Goal: Information Seeking & Learning: Learn about a topic

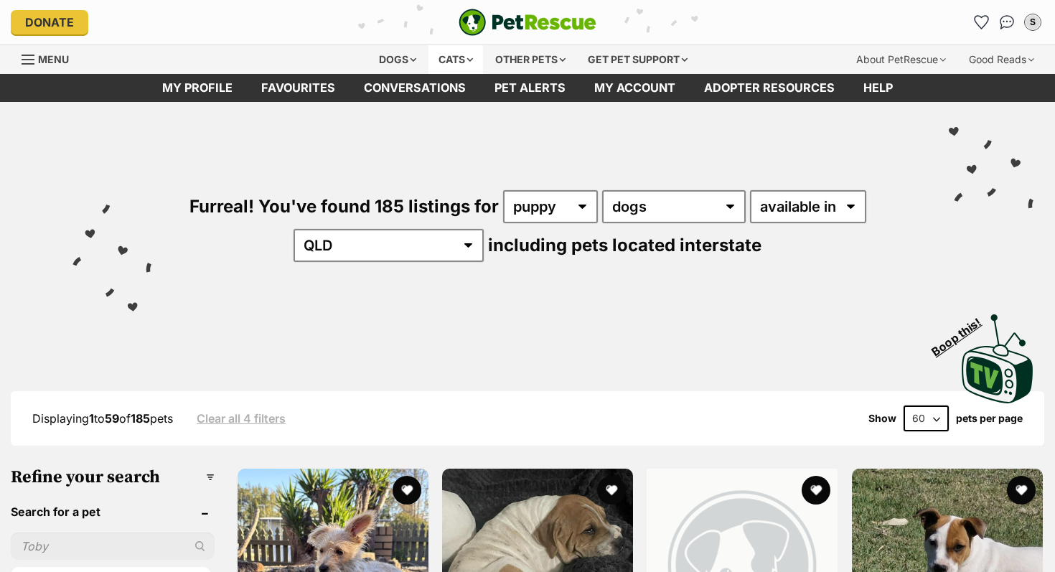
click at [453, 56] on div "Cats" at bounding box center [455, 59] width 55 height 29
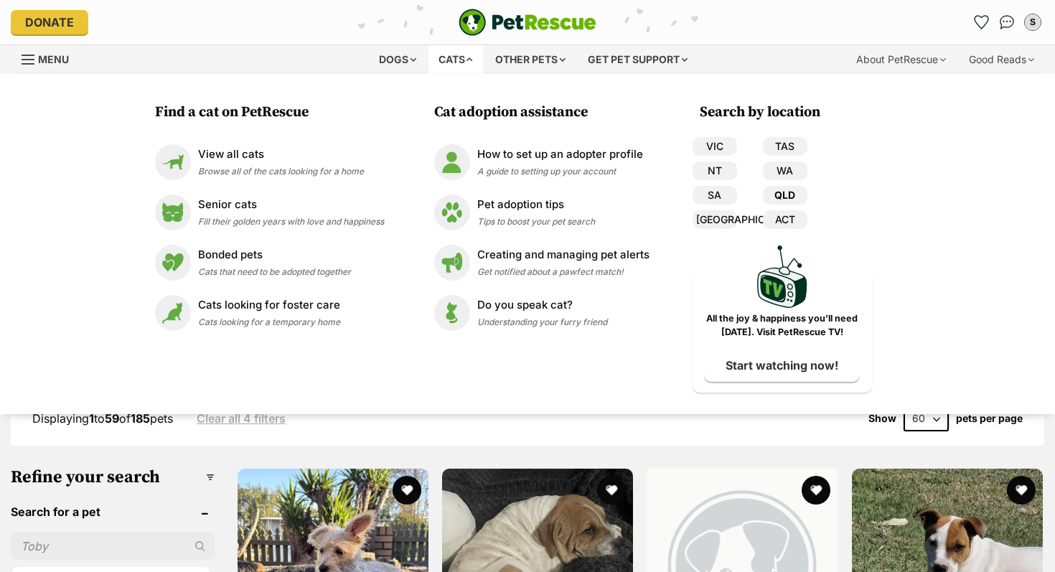
click at [779, 194] on link "QLD" at bounding box center [785, 195] width 44 height 19
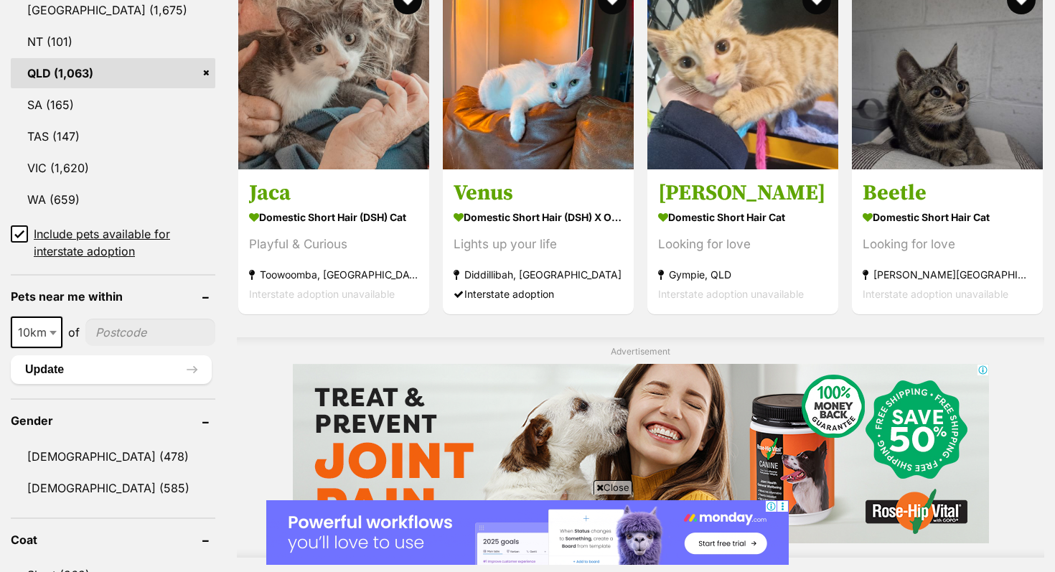
click at [100, 338] on input"] "postcode" at bounding box center [150, 332] width 130 height 27
type input"] "4306"
click at [46, 328] on span "10km" at bounding box center [36, 332] width 49 height 20
select select "25"
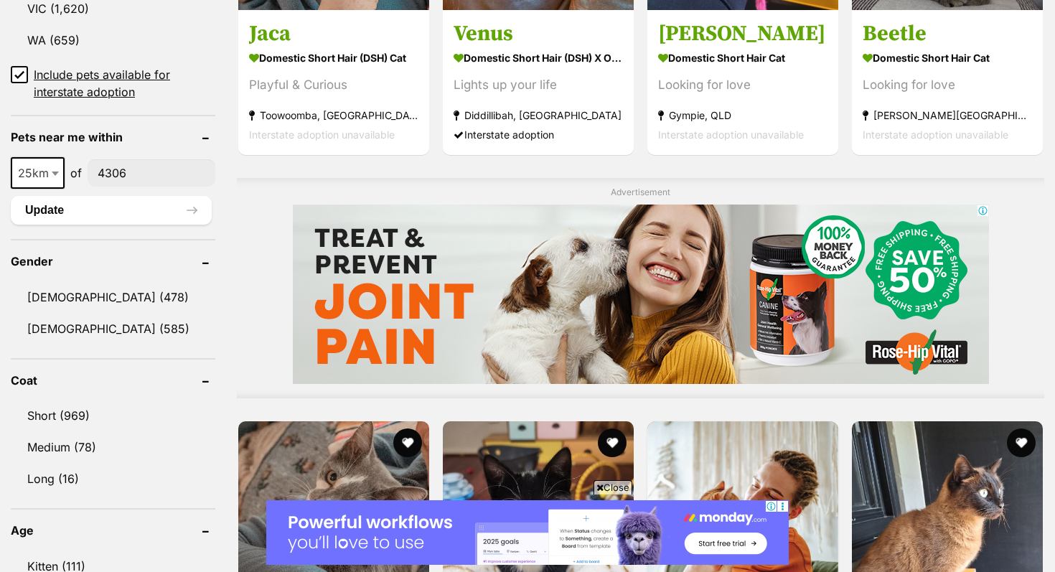
scroll to position [1020, 0]
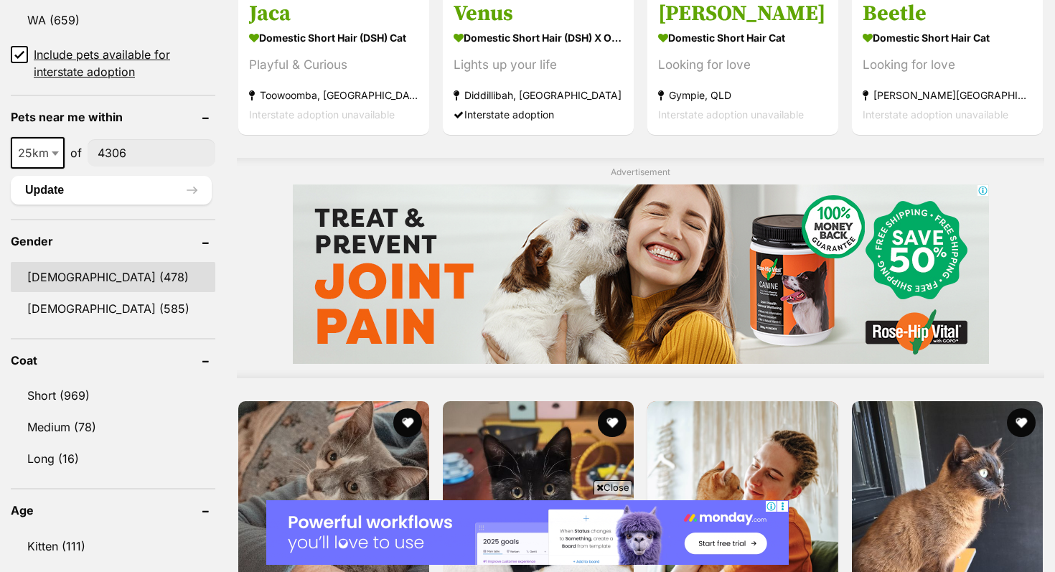
click at [75, 262] on link "Male (478)" at bounding box center [113, 277] width 204 height 30
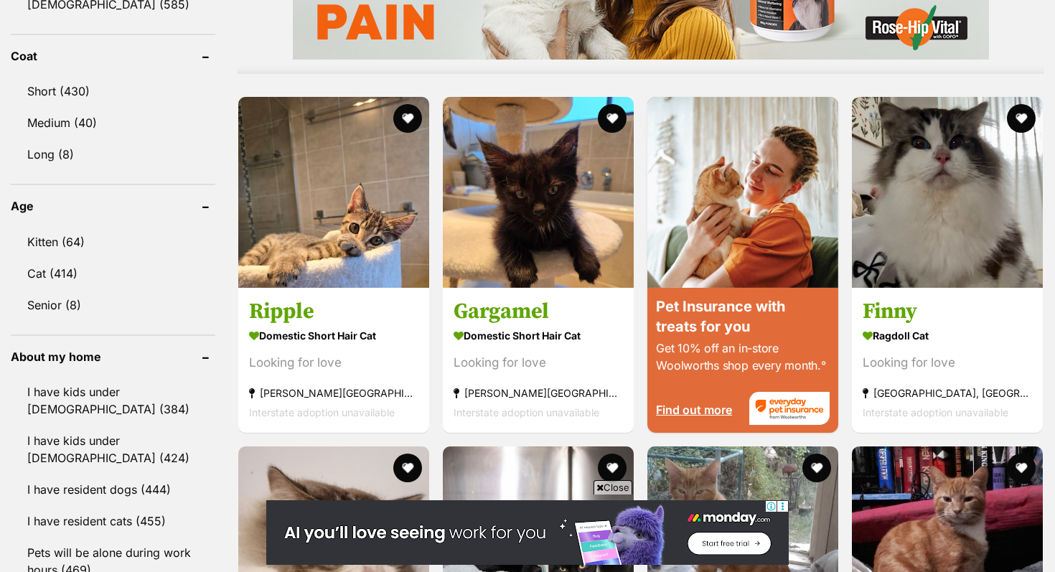
scroll to position [1330, 0]
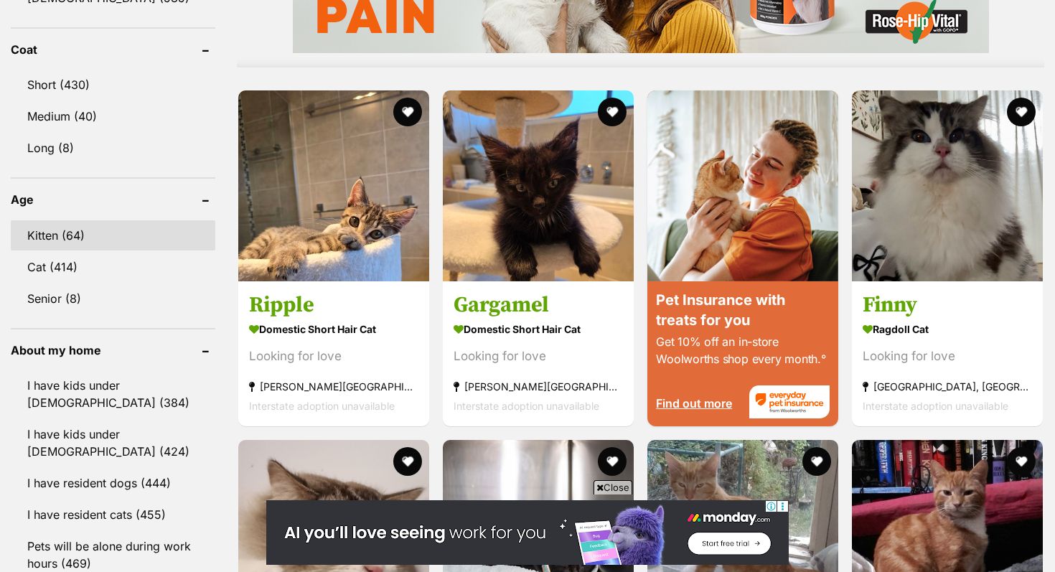
click at [58, 232] on link "Kitten (64)" at bounding box center [113, 235] width 204 height 30
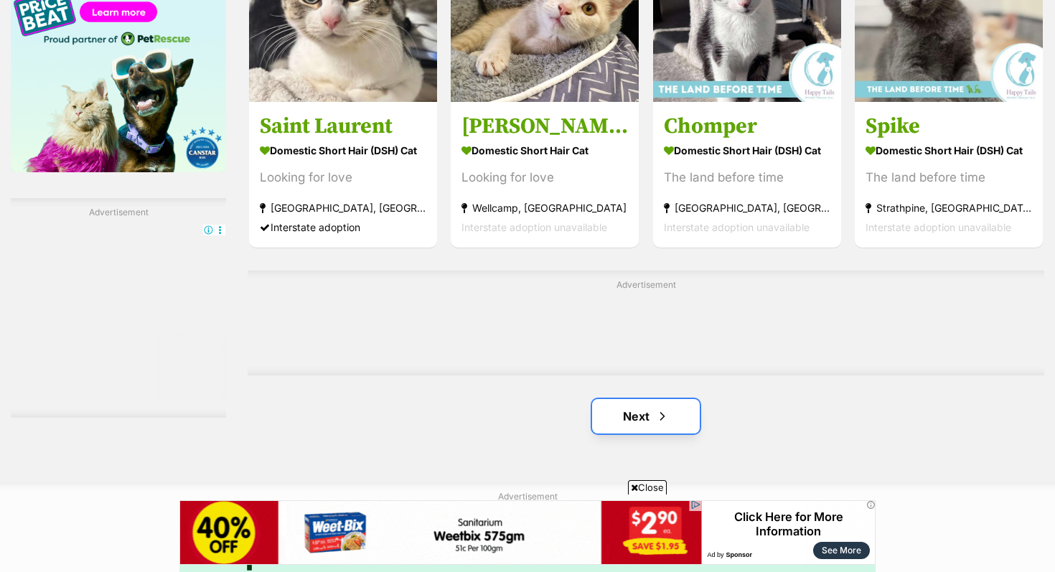
click at [623, 399] on link "Next" at bounding box center [646, 416] width 108 height 34
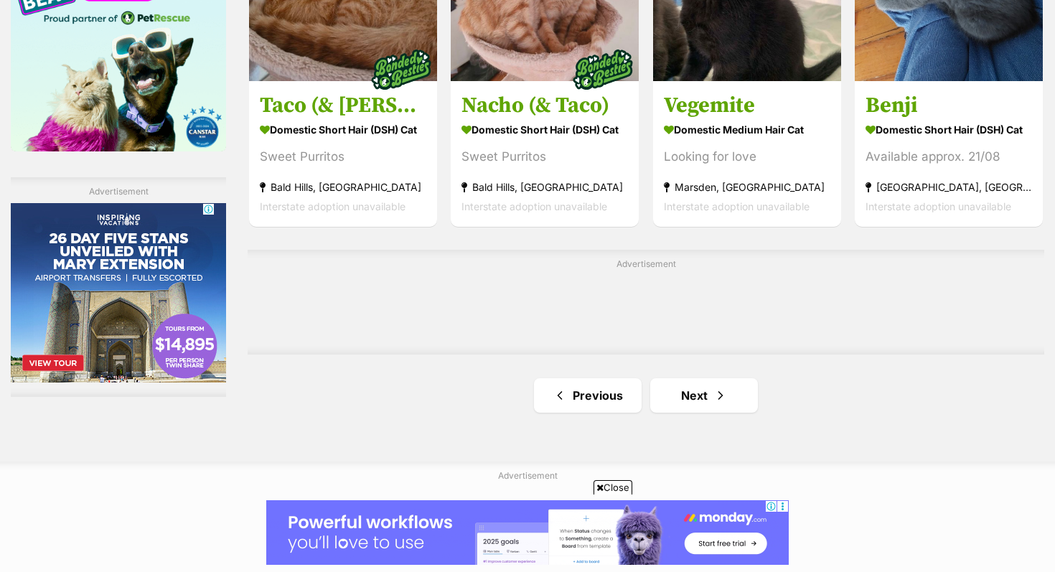
scroll to position [2414, 0]
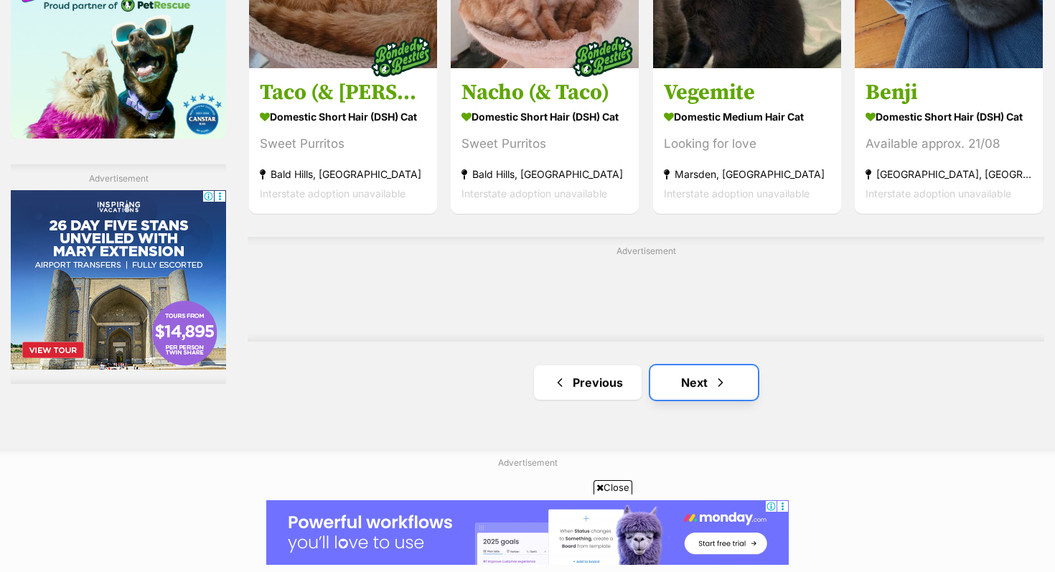
click at [702, 365] on link "Next" at bounding box center [704, 382] width 108 height 34
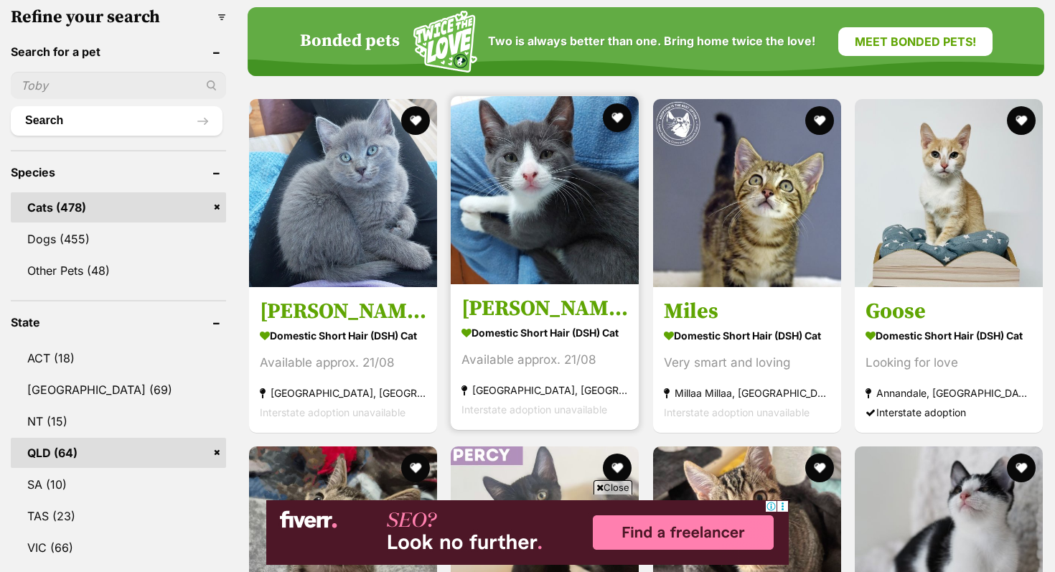
scroll to position [469, 0]
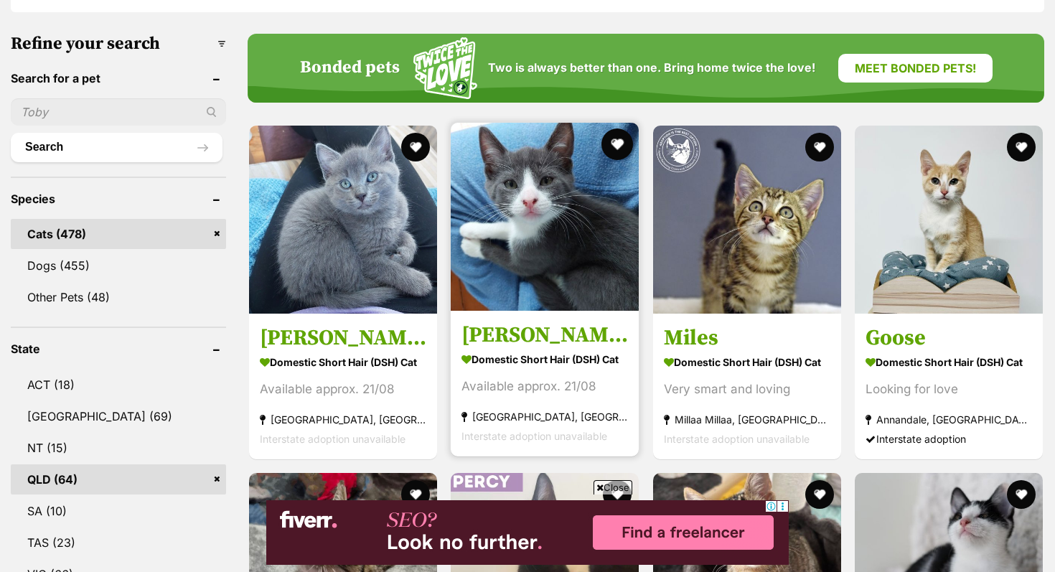
click at [628, 128] on button "favourite" at bounding box center [618, 144] width 32 height 32
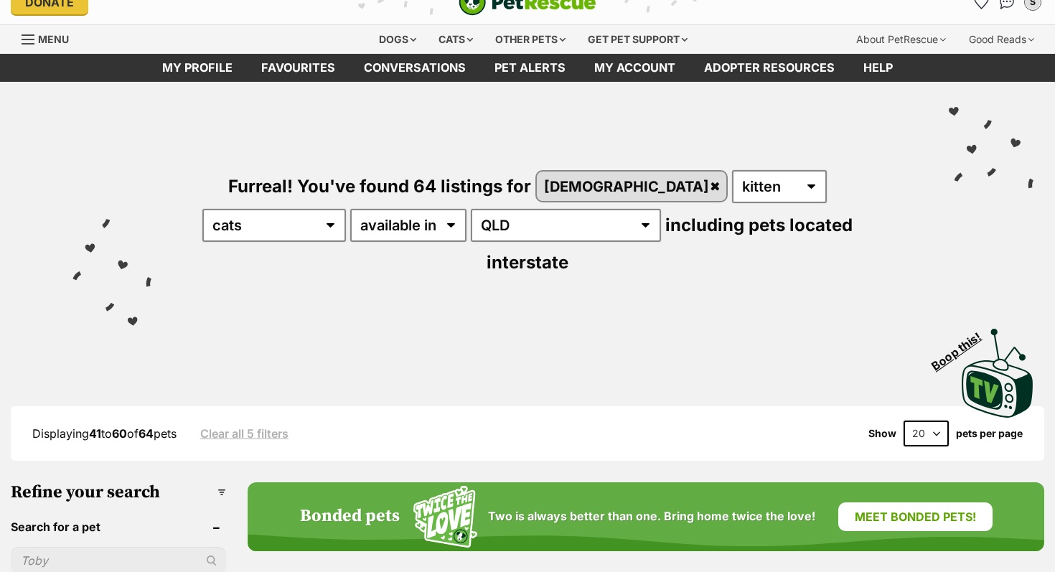
scroll to position [0, 0]
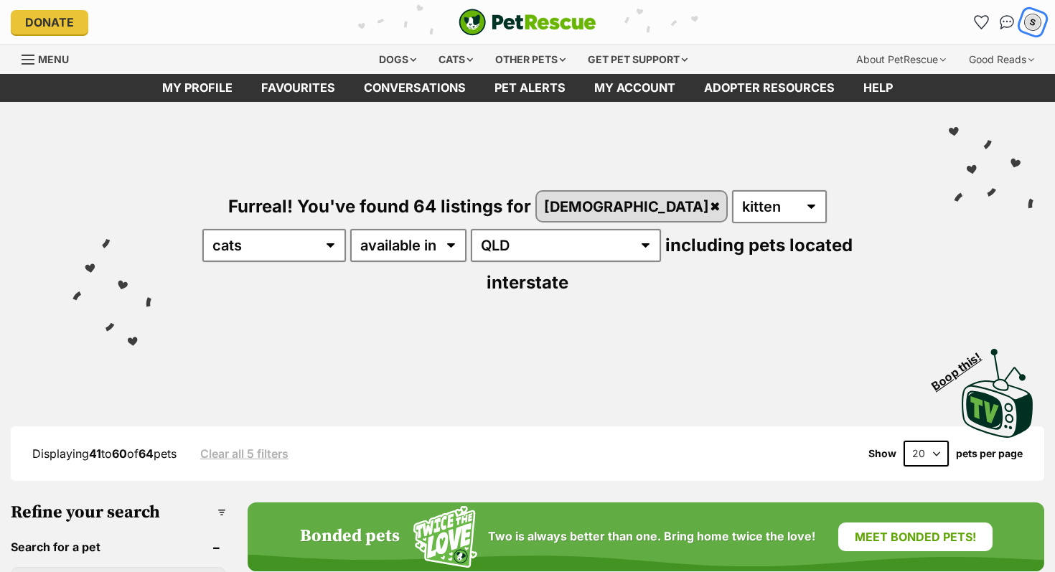
click at [1030, 26] on div "S" at bounding box center [1032, 22] width 19 height 19
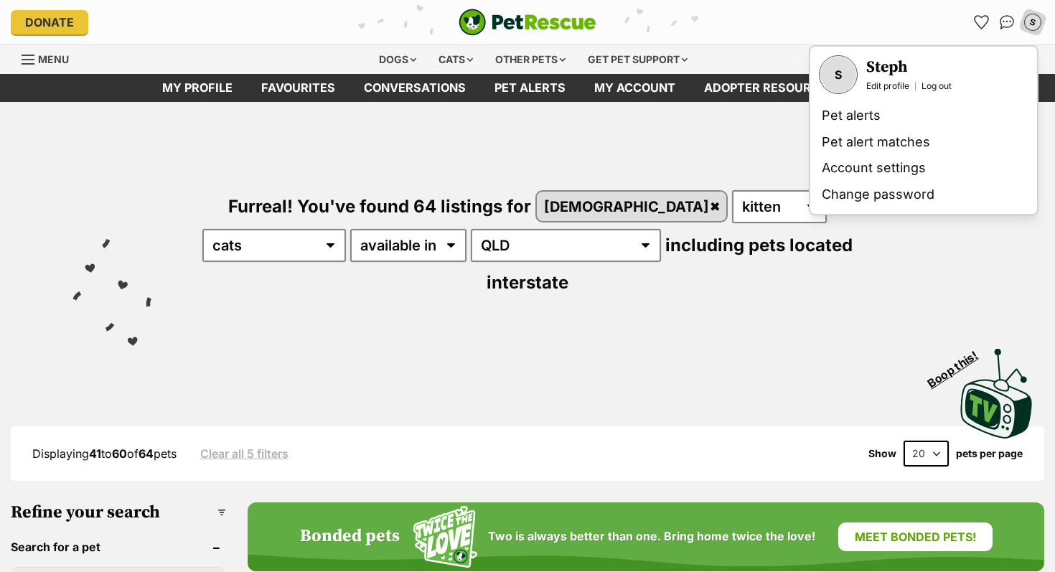
click at [785, 336] on div "Visit PetRescue TV (external site) Boop this!" at bounding box center [528, 388] width 1012 height 105
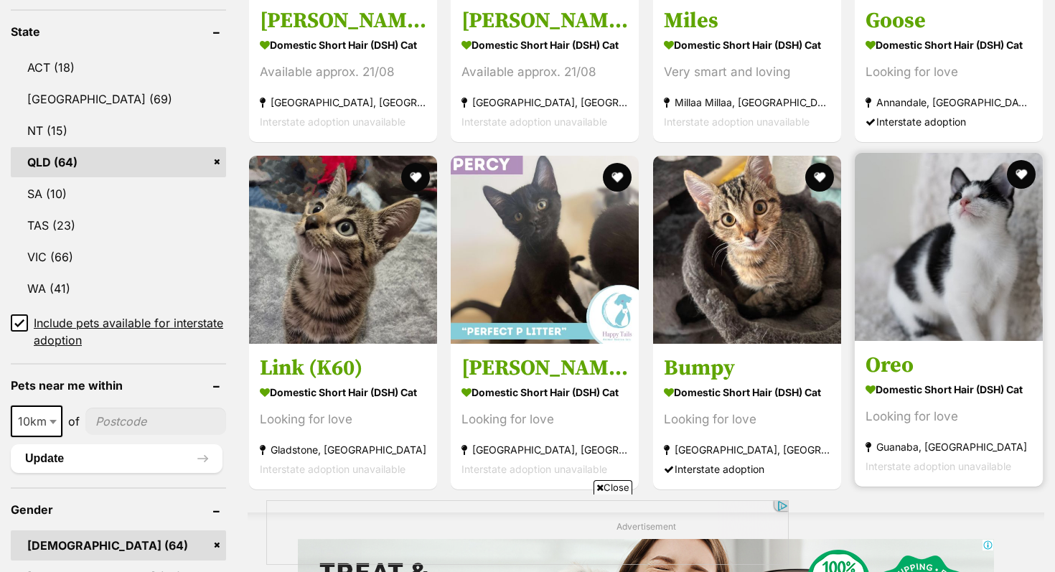
click at [944, 255] on img at bounding box center [949, 247] width 188 height 188
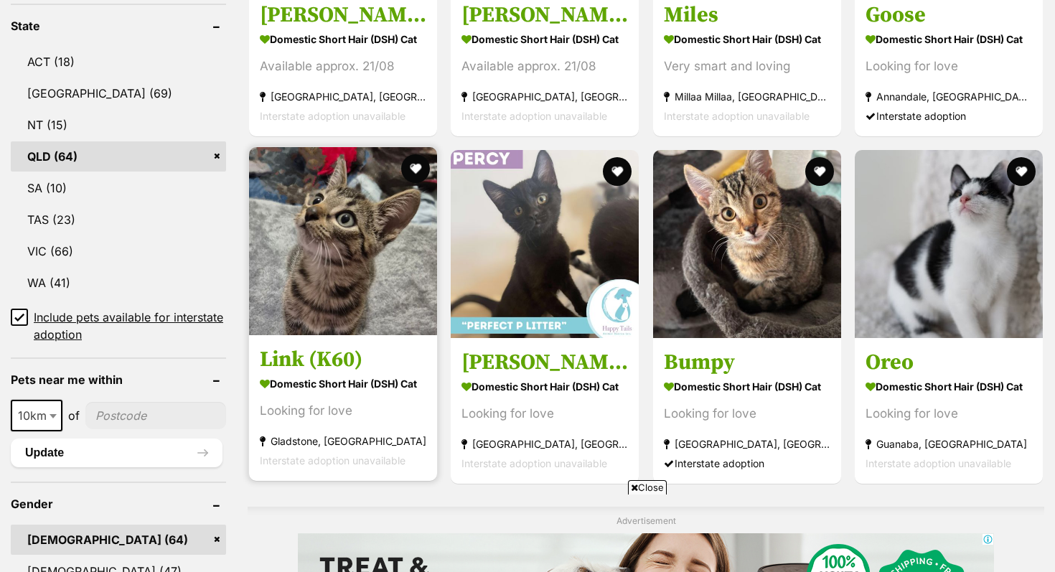
click at [367, 258] on img at bounding box center [343, 241] width 188 height 188
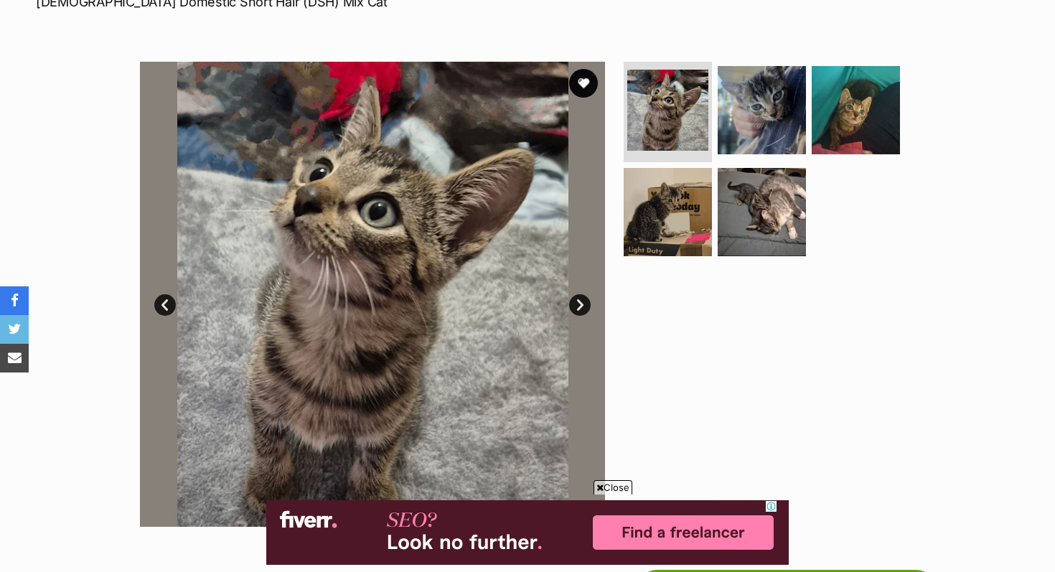
scroll to position [255, 0]
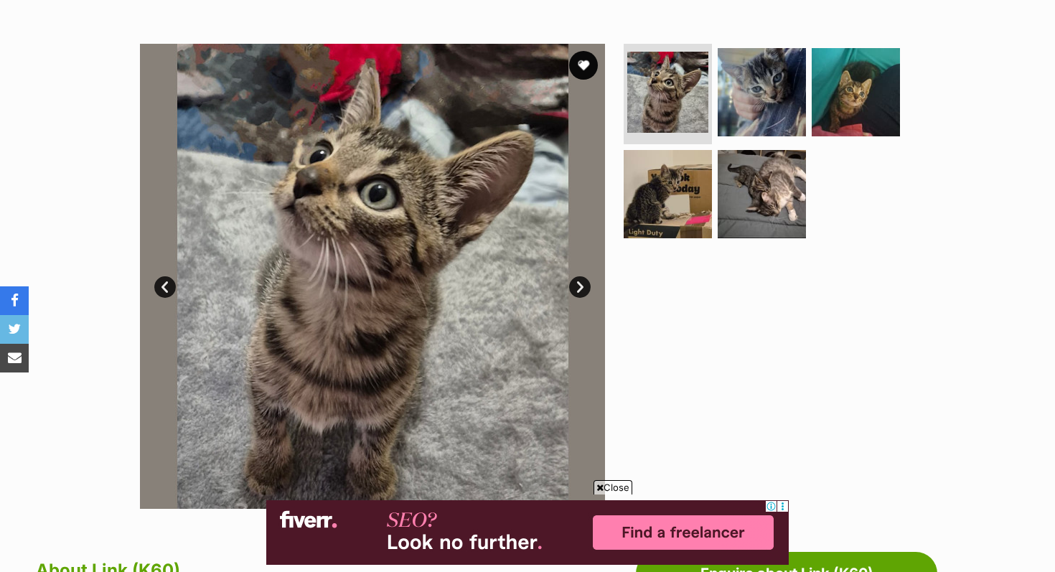
click at [583, 285] on link "Next" at bounding box center [580, 287] width 22 height 22
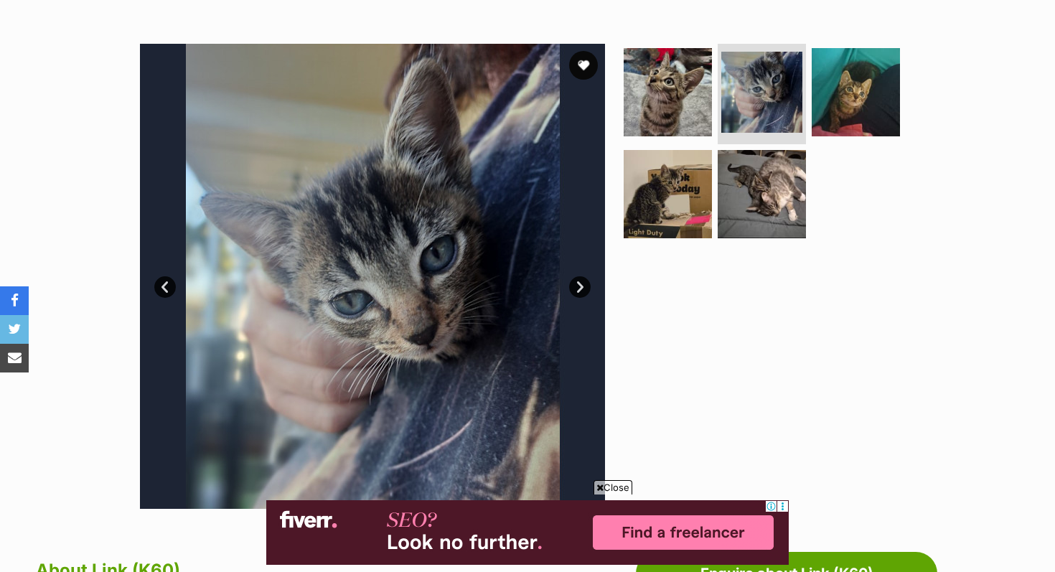
scroll to position [0, 0]
click at [584, 285] on link "Next" at bounding box center [580, 287] width 22 height 22
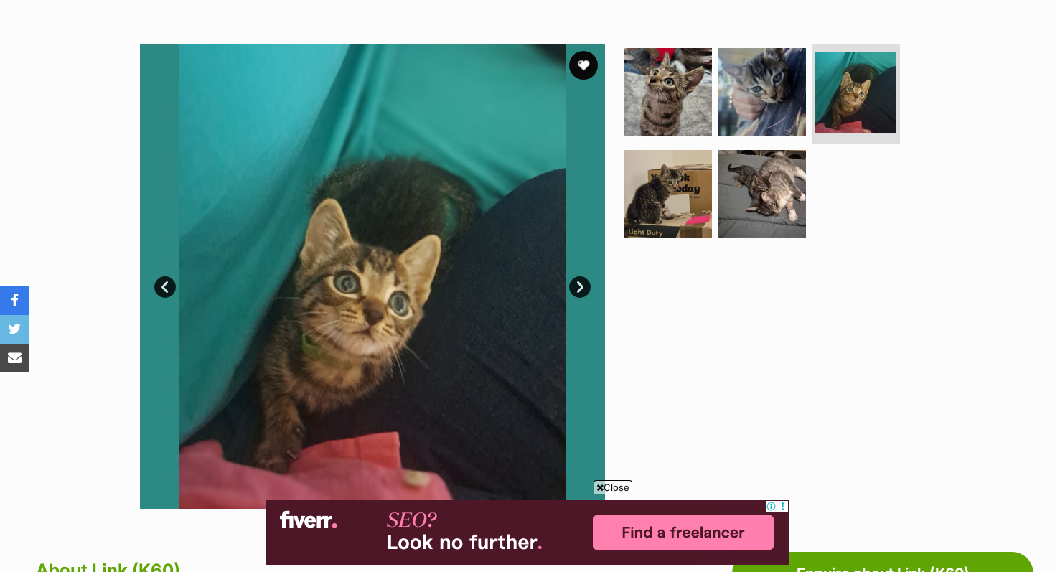
click at [583, 285] on link "Next" at bounding box center [580, 287] width 22 height 22
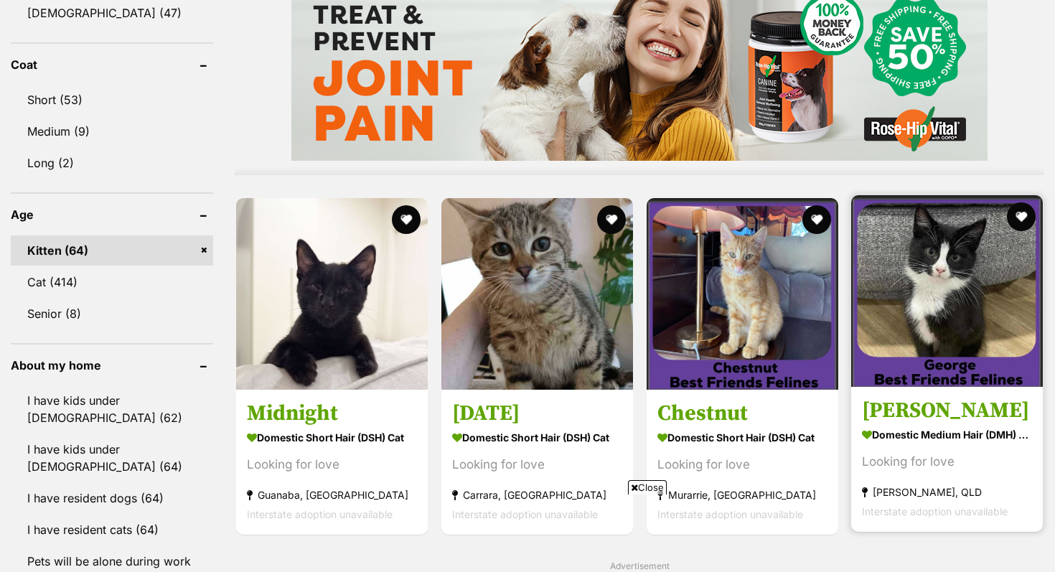
click at [944, 283] on img at bounding box center [947, 291] width 192 height 192
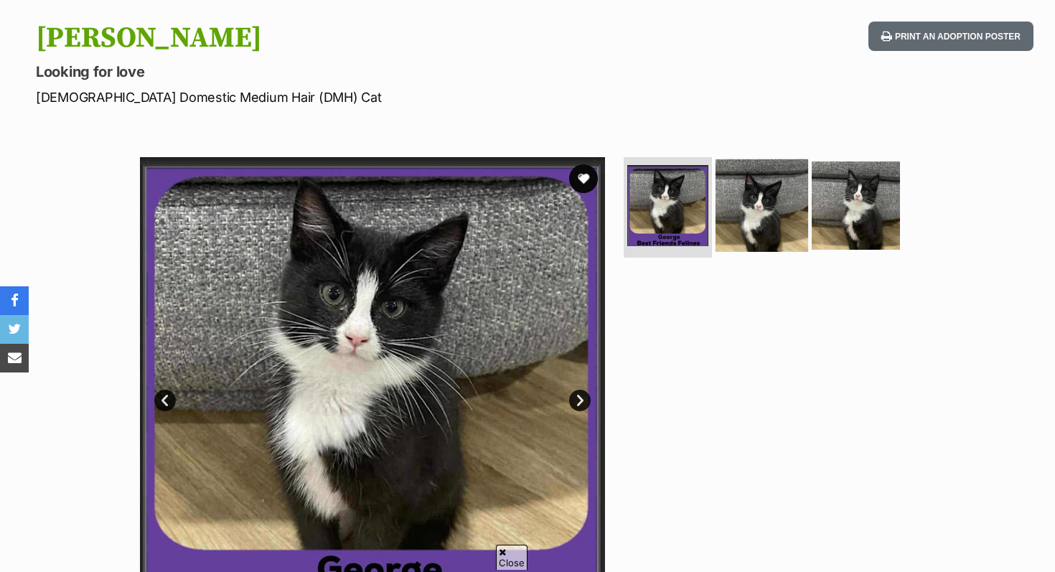
scroll to position [146, 0]
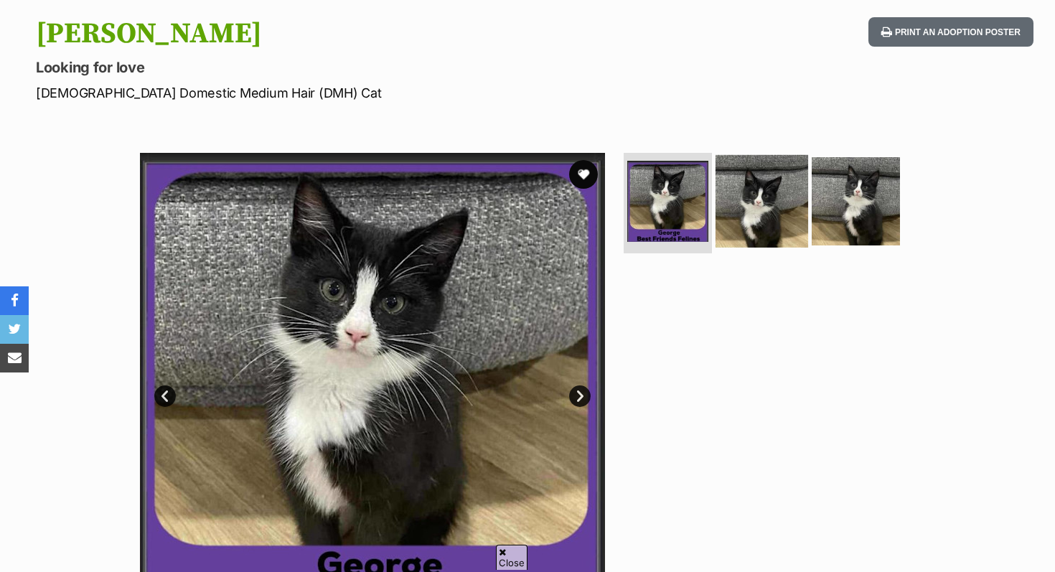
click at [749, 192] on img at bounding box center [761, 201] width 93 height 93
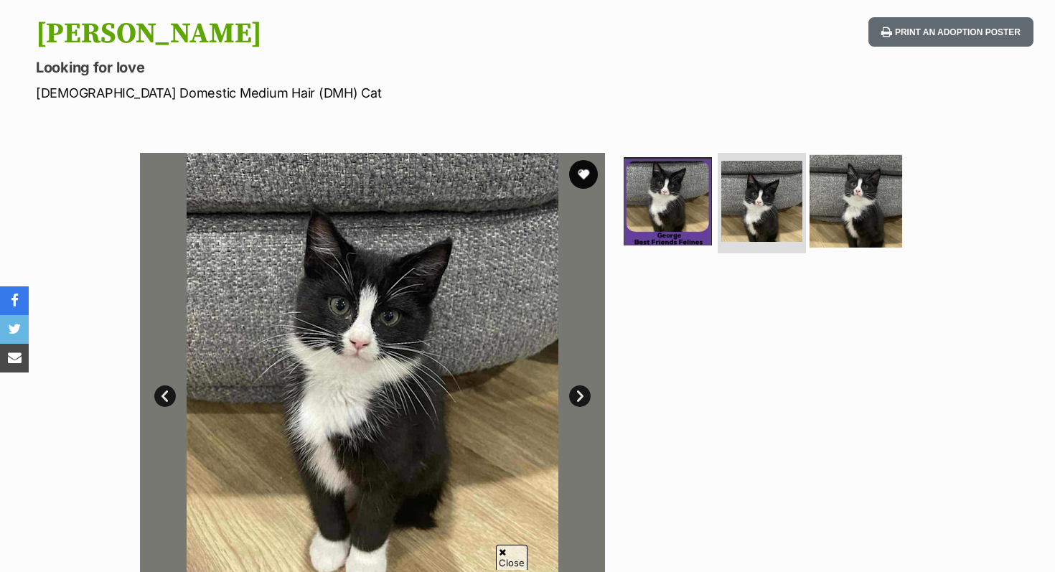
click at [838, 199] on img at bounding box center [855, 201] width 93 height 93
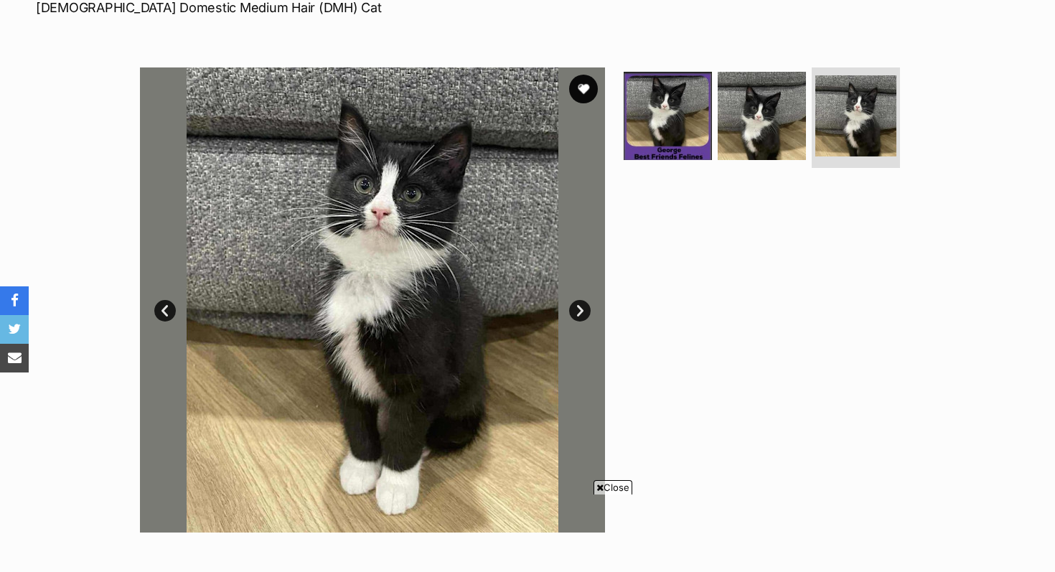
scroll to position [0, 0]
click at [579, 85] on button "favourite" at bounding box center [584, 89] width 32 height 32
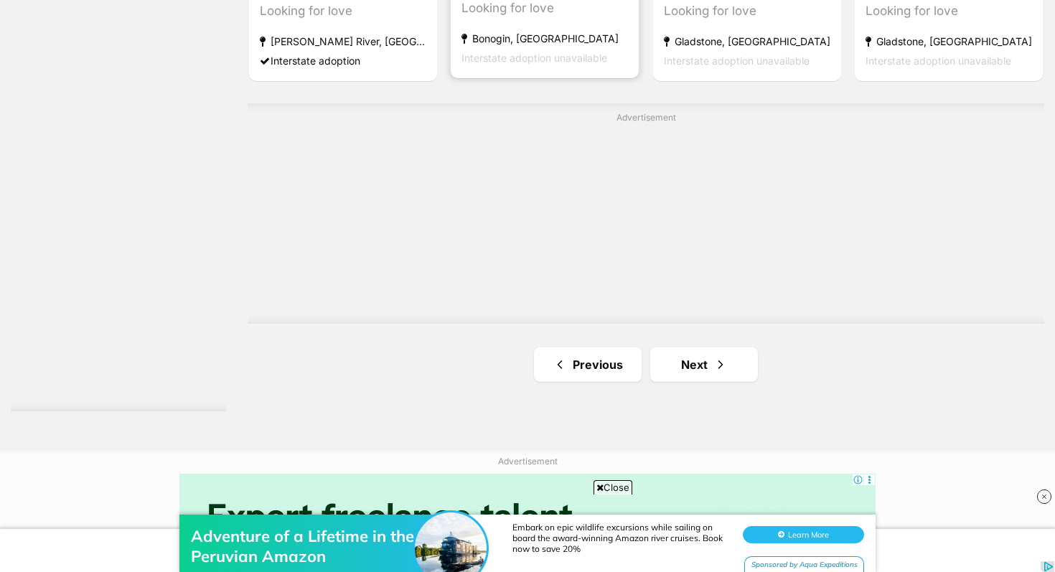
scroll to position [2645, 0]
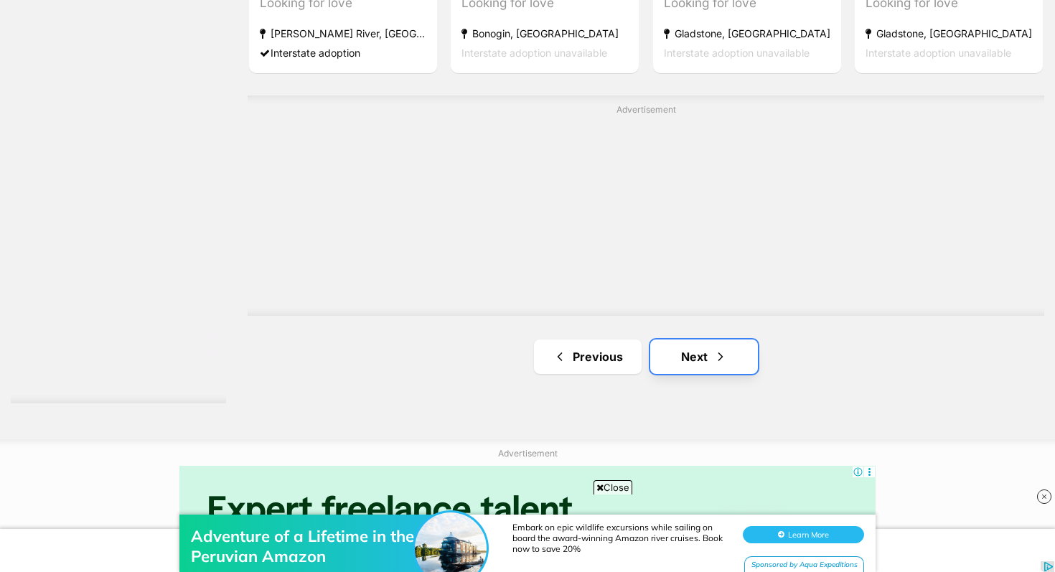
click at [672, 339] on link "Next" at bounding box center [704, 356] width 108 height 34
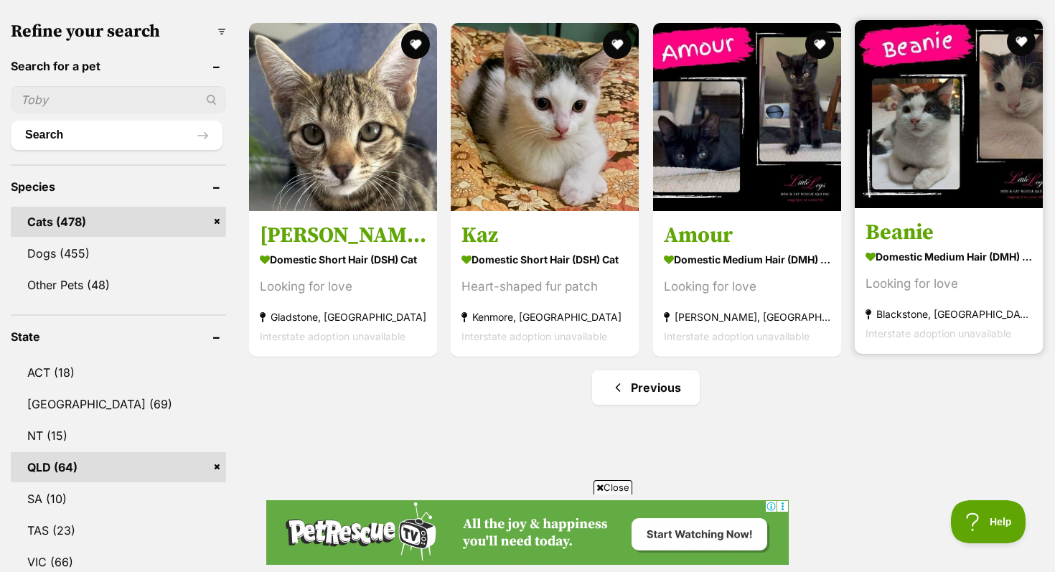
scroll to position [474, 0]
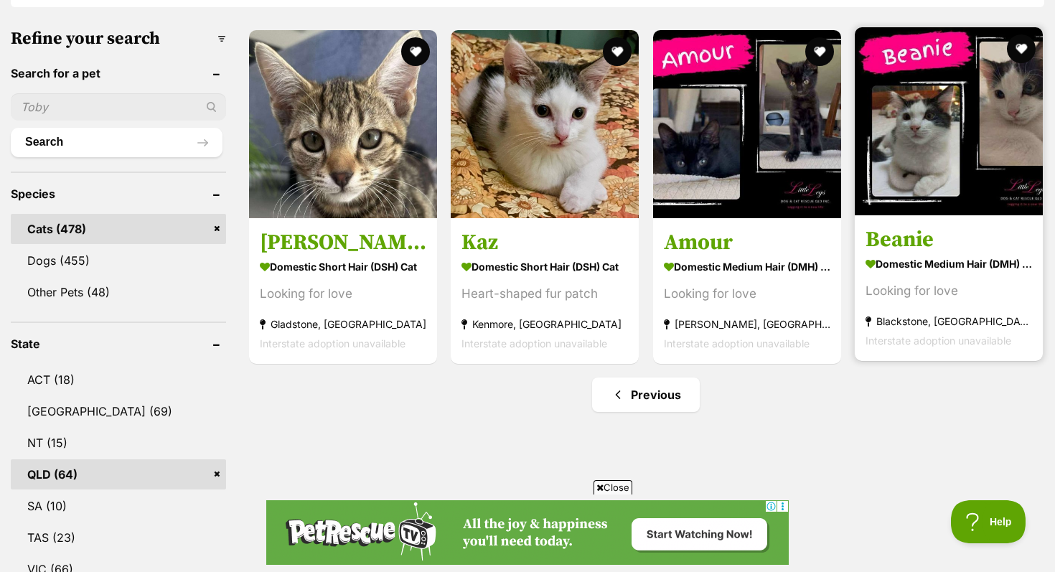
click at [945, 95] on img at bounding box center [949, 121] width 188 height 188
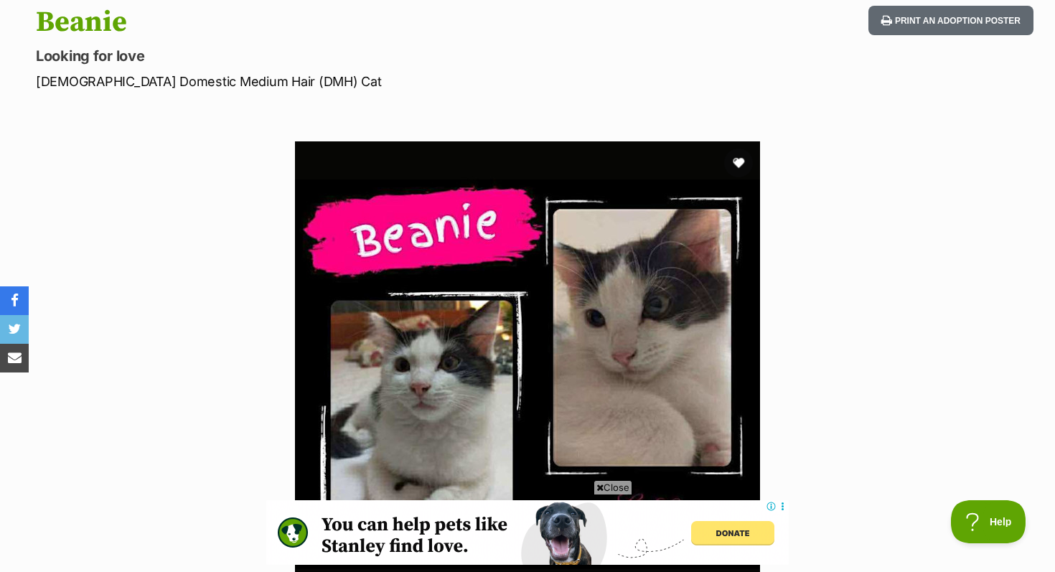
scroll to position [182, 0]
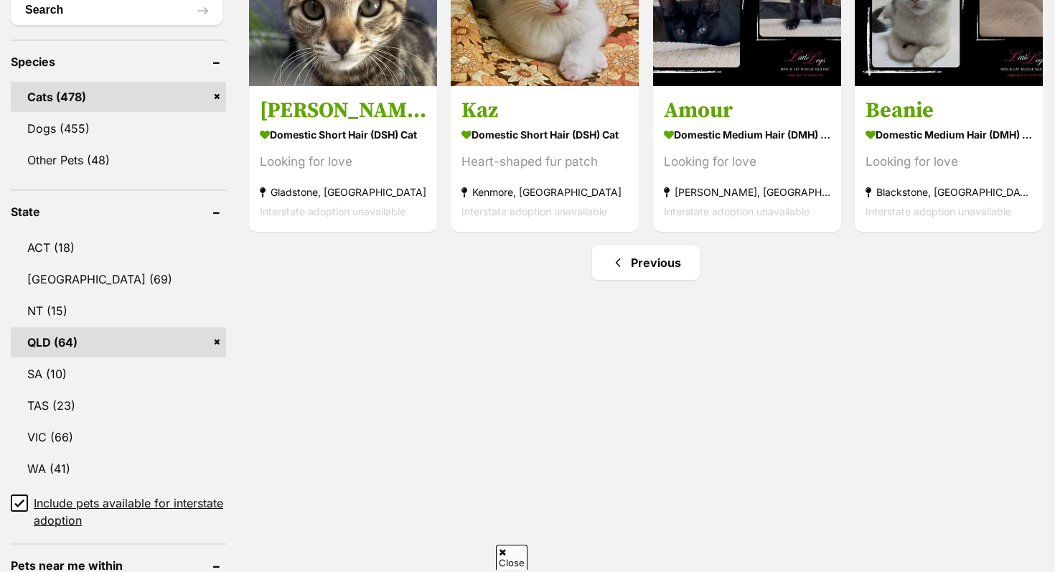
scroll to position [608, 0]
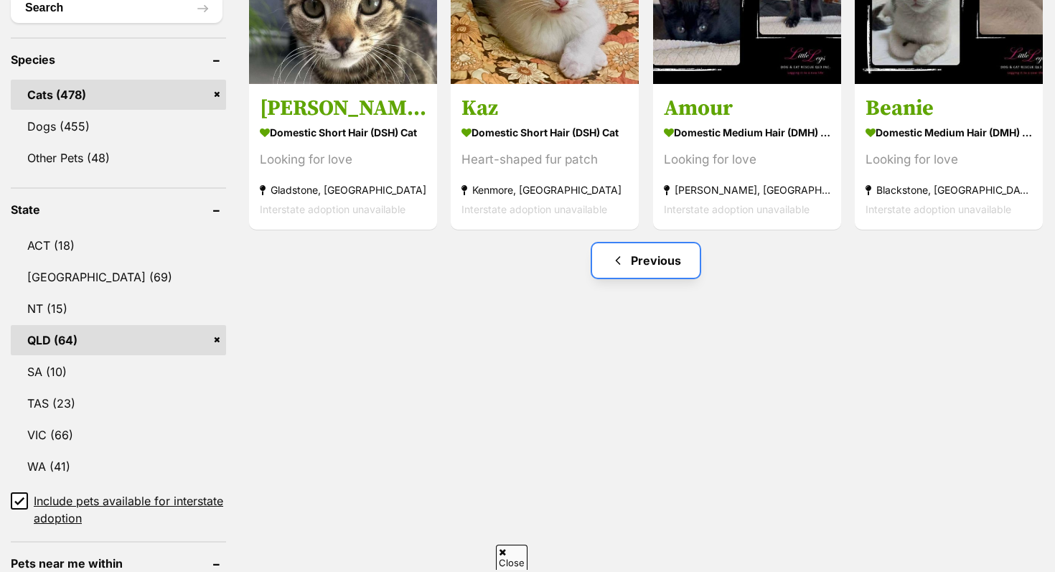
click at [646, 243] on link "Previous" at bounding box center [646, 260] width 108 height 34
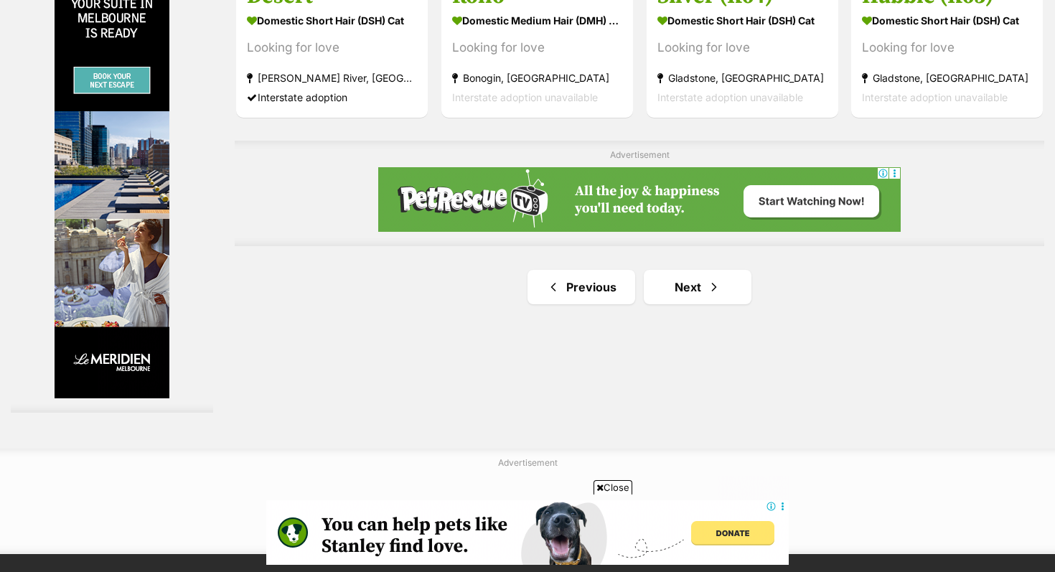
scroll to position [2617, 0]
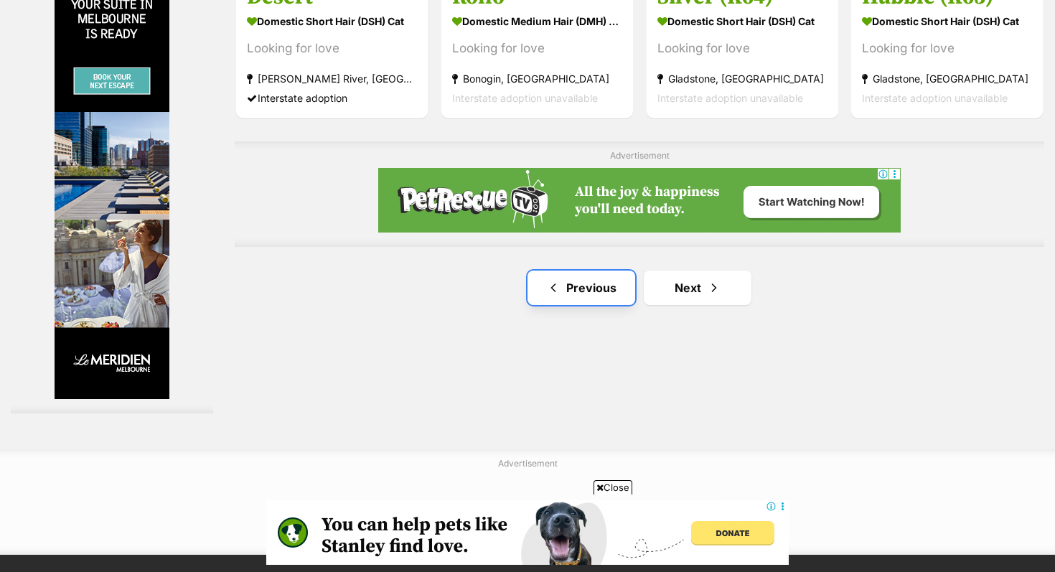
click at [579, 270] on link "Previous" at bounding box center [581, 287] width 108 height 34
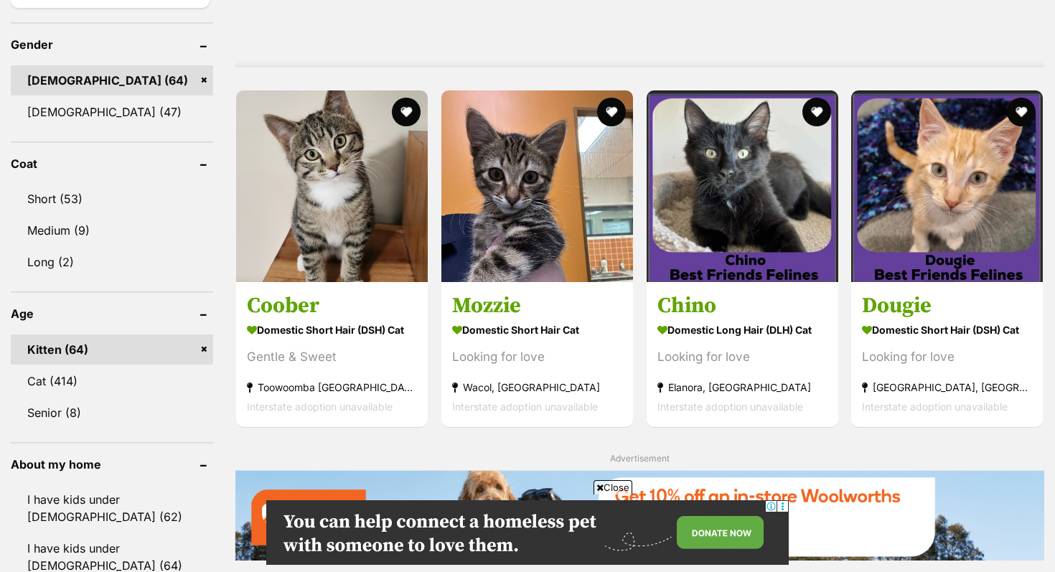
scroll to position [1334, 0]
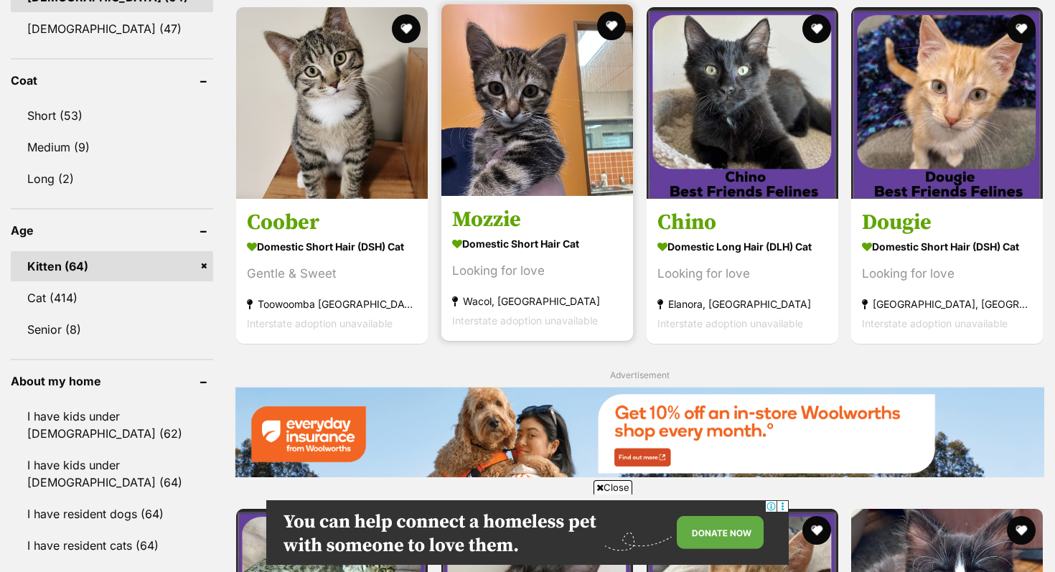
click at [535, 93] on img at bounding box center [537, 100] width 192 height 192
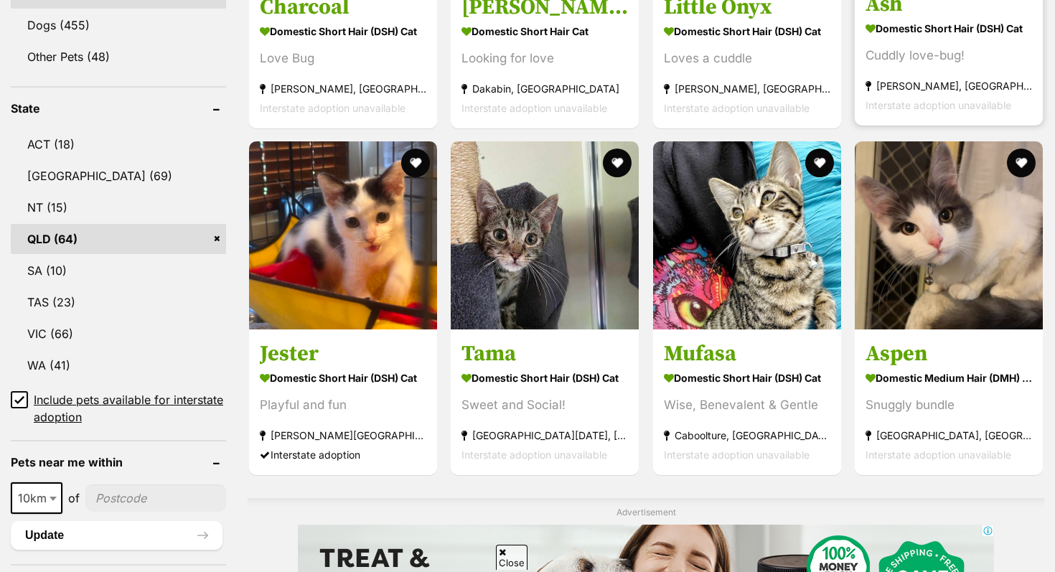
scroll to position [0, 0]
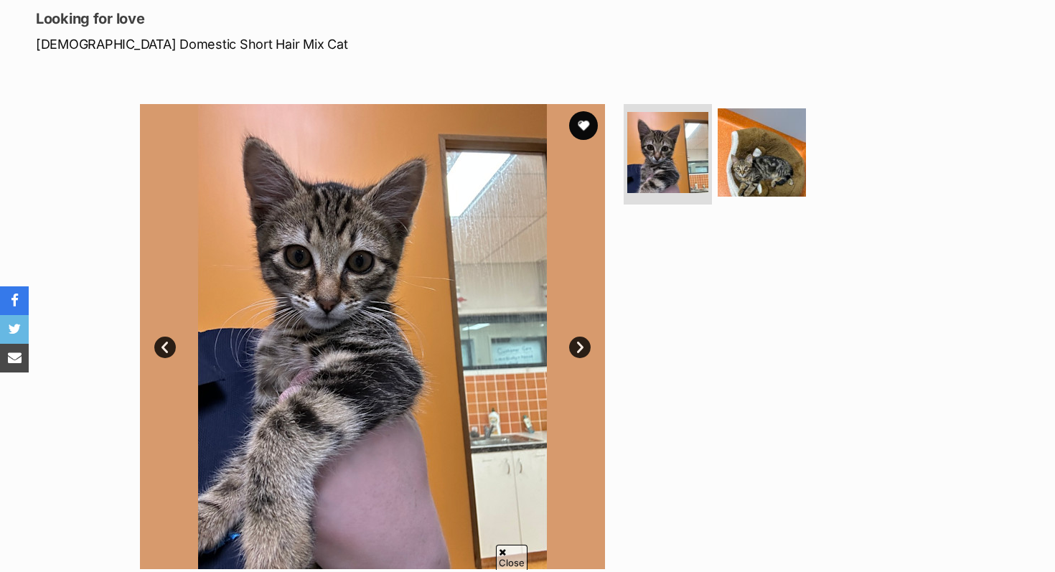
scroll to position [231, 0]
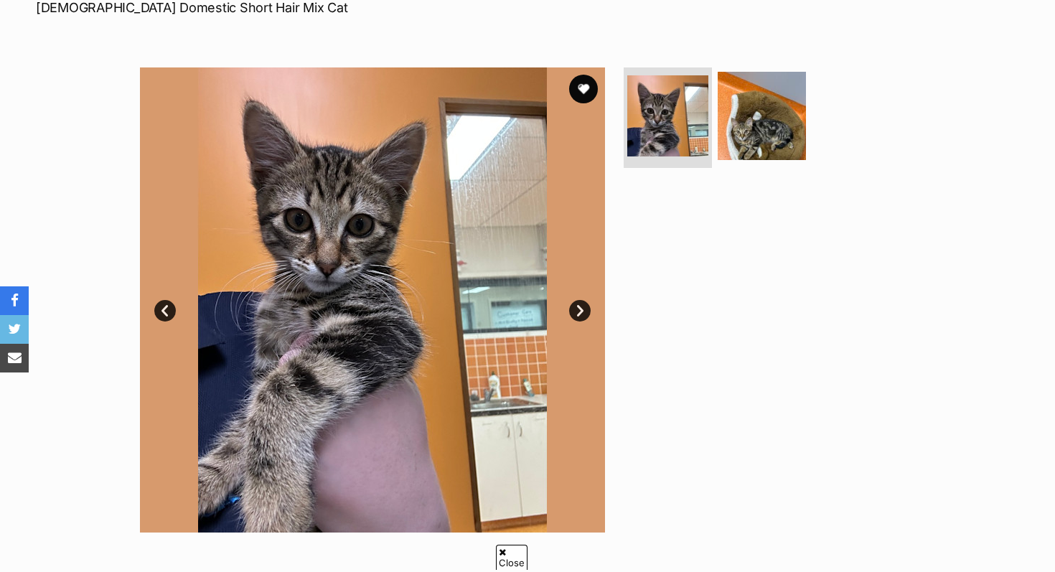
click at [580, 308] on link "Next" at bounding box center [580, 311] width 22 height 22
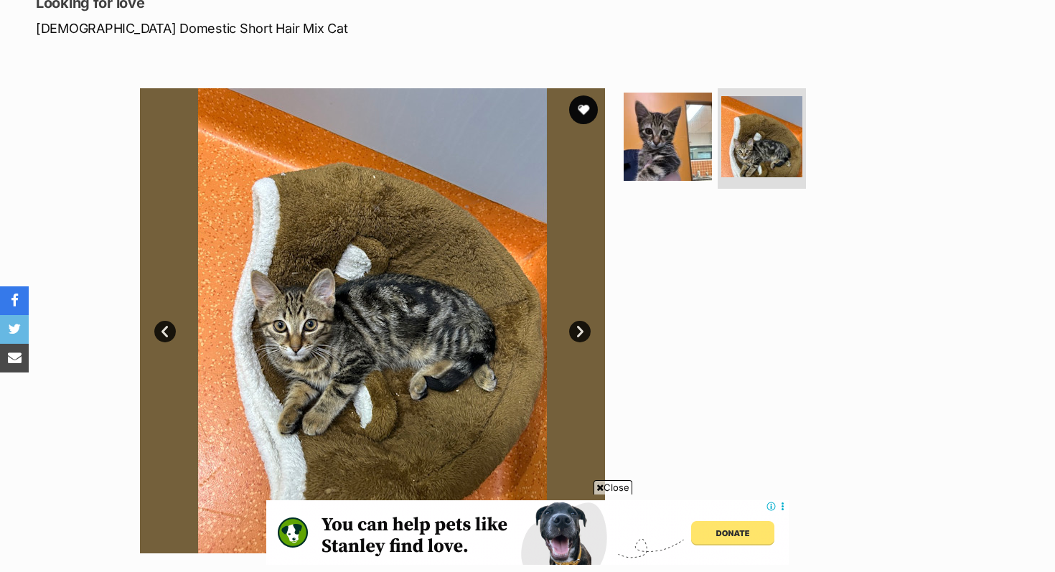
scroll to position [213, 0]
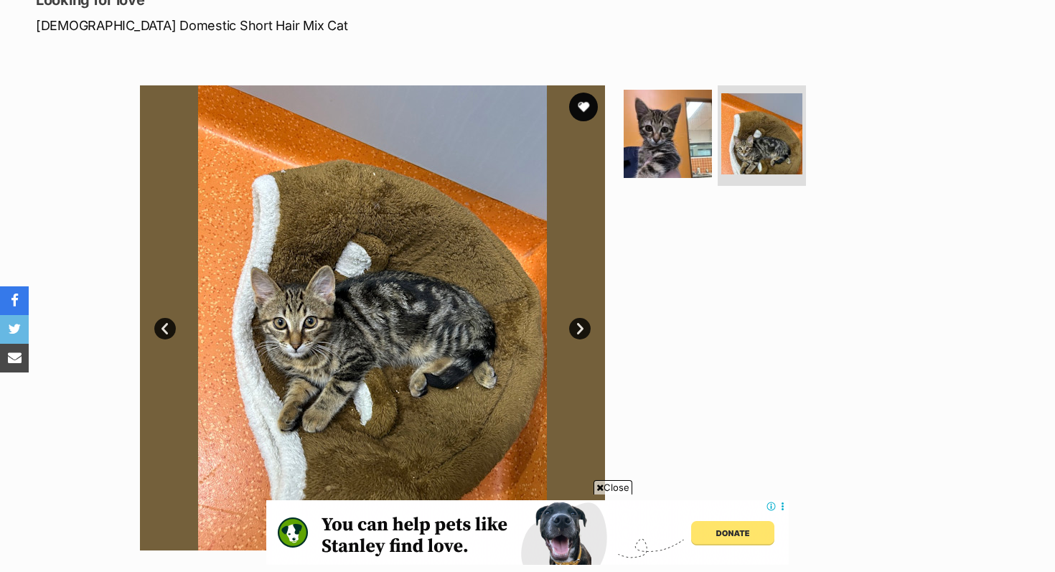
click at [164, 330] on link "Prev" at bounding box center [165, 329] width 22 height 22
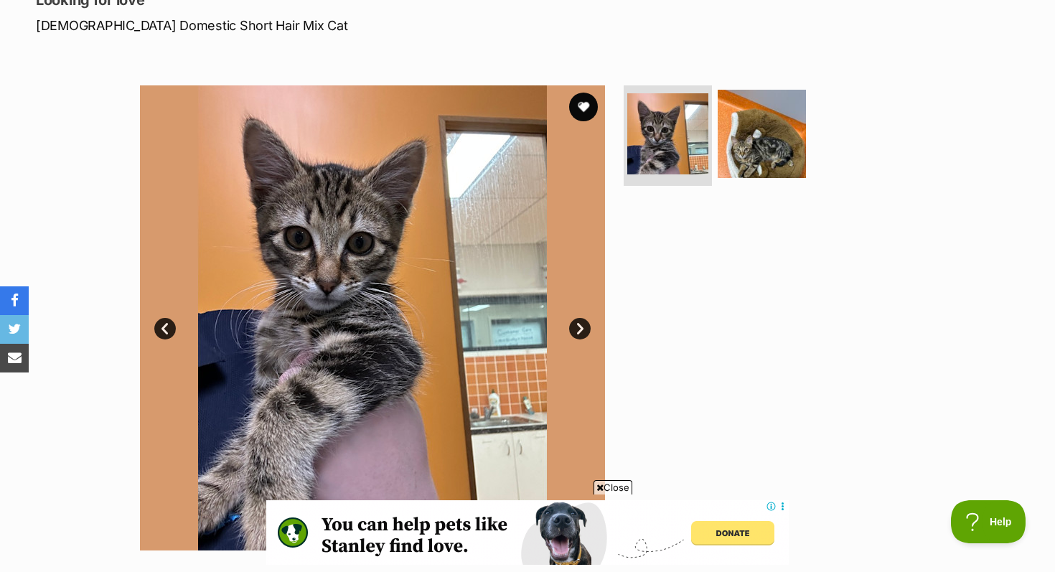
scroll to position [0, 0]
click at [786, 148] on img at bounding box center [761, 134] width 93 height 93
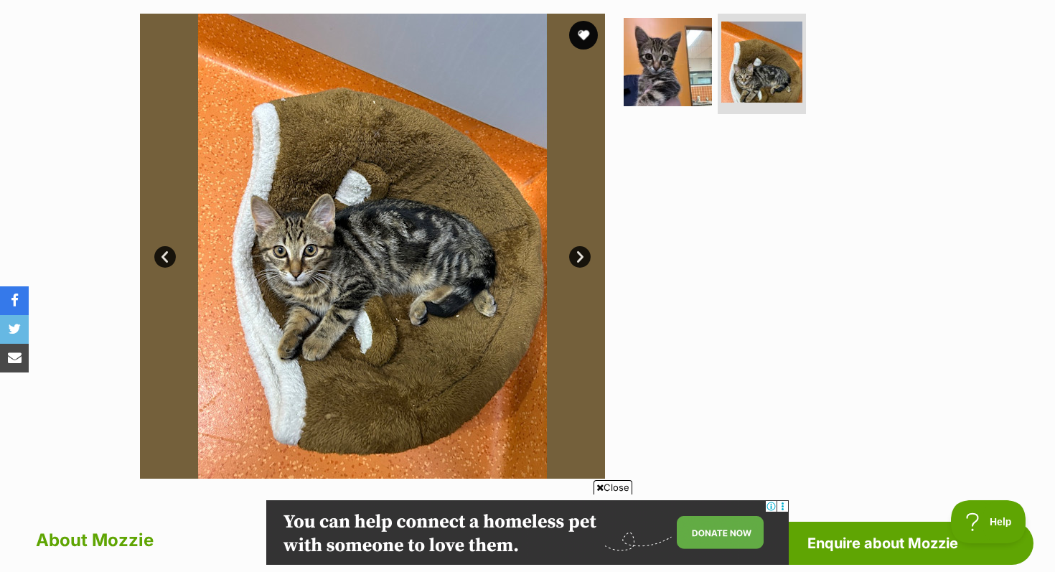
click at [167, 258] on link "Prev" at bounding box center [165, 257] width 22 height 22
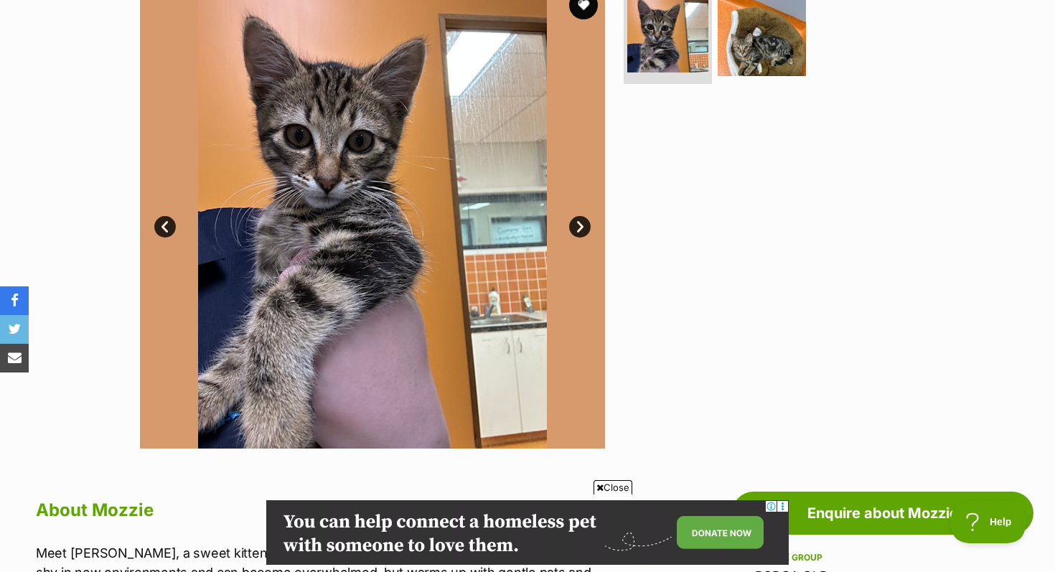
scroll to position [293, 0]
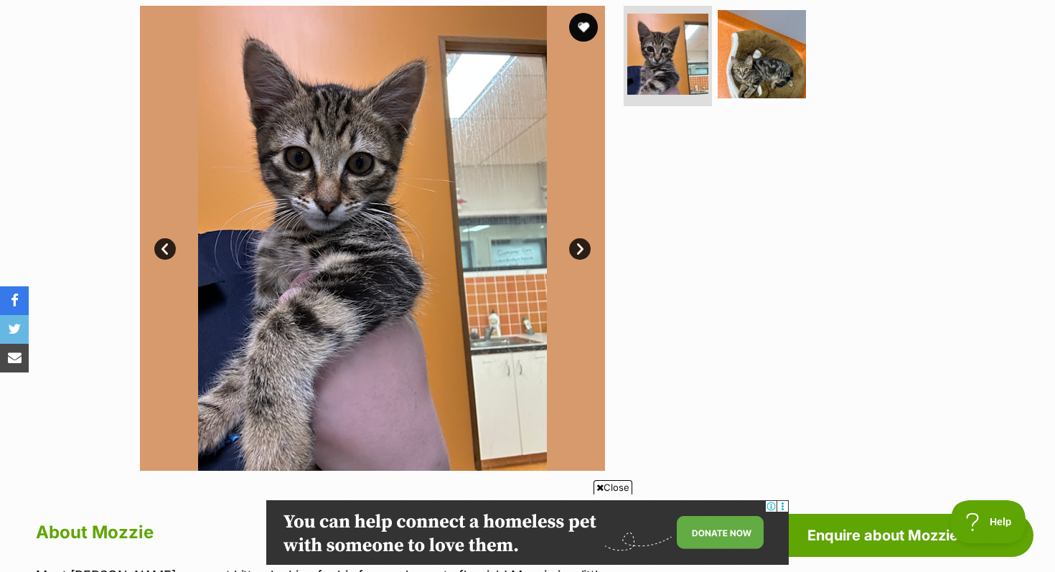
click at [578, 244] on link "Next" at bounding box center [580, 249] width 22 height 22
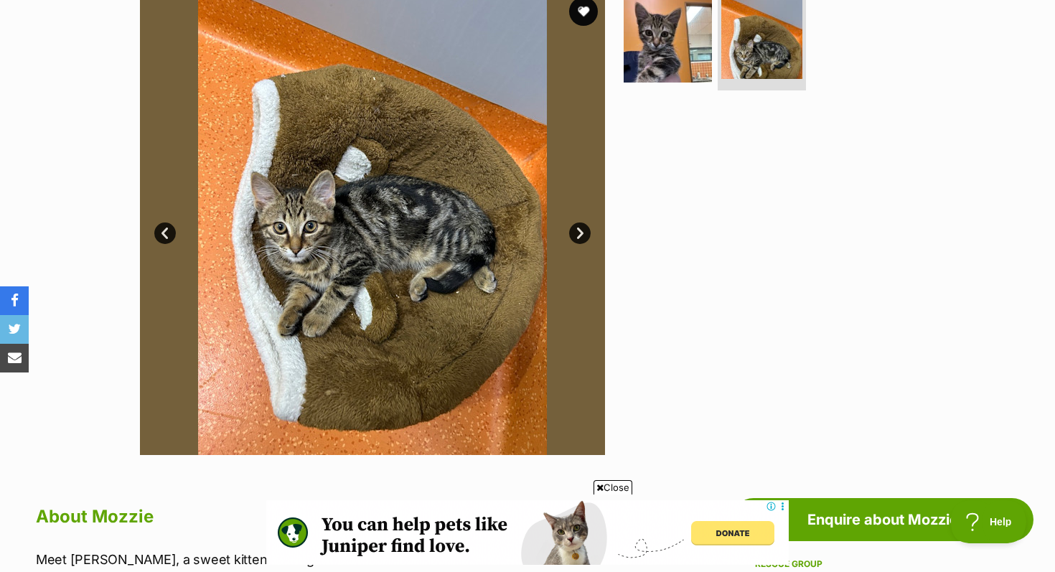
scroll to position [304, 0]
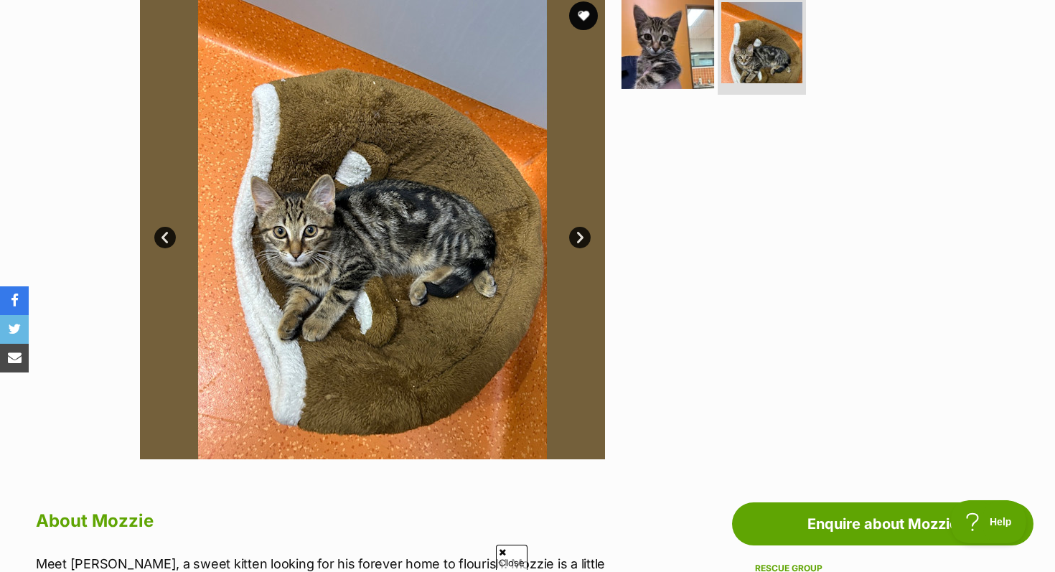
click at [672, 75] on img at bounding box center [667, 42] width 93 height 93
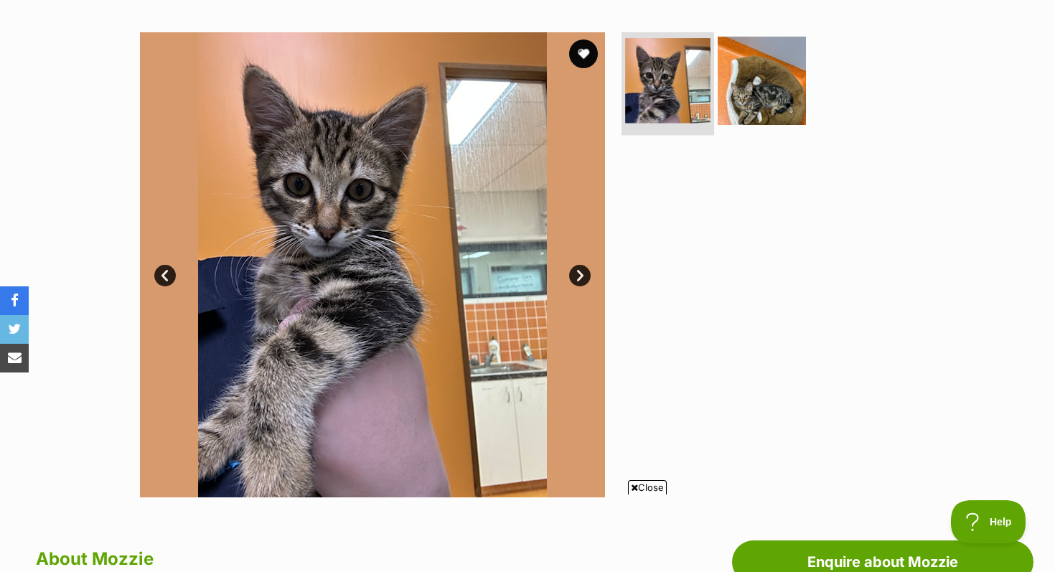
scroll to position [265, 0]
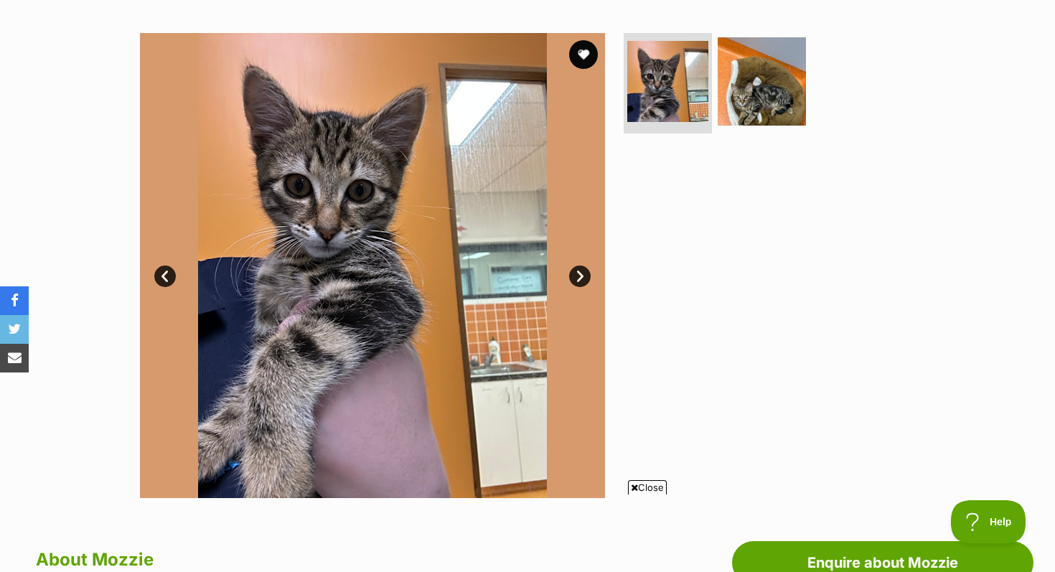
click at [579, 273] on link "Next" at bounding box center [580, 276] width 22 height 22
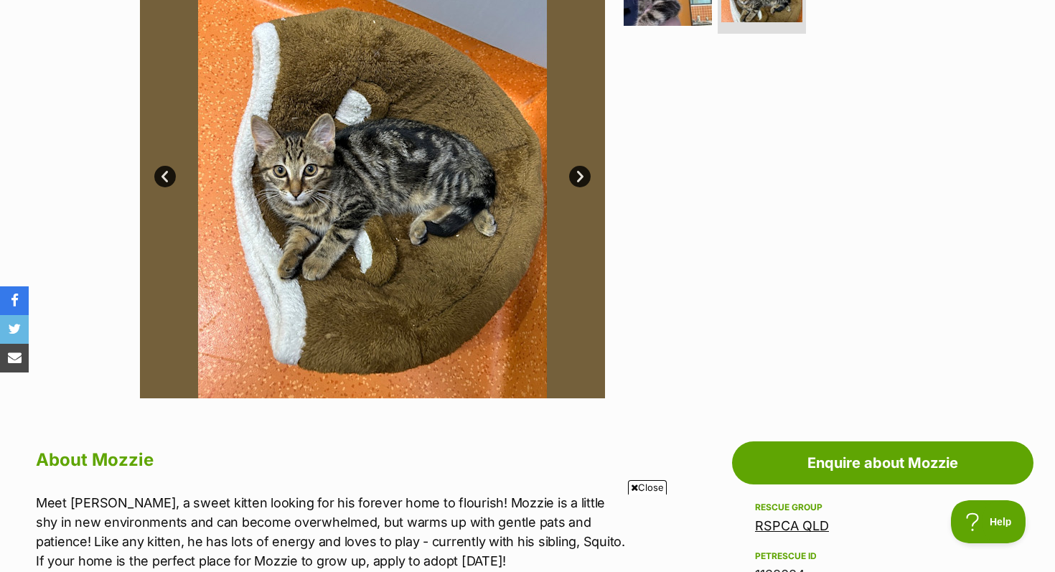
scroll to position [366, 0]
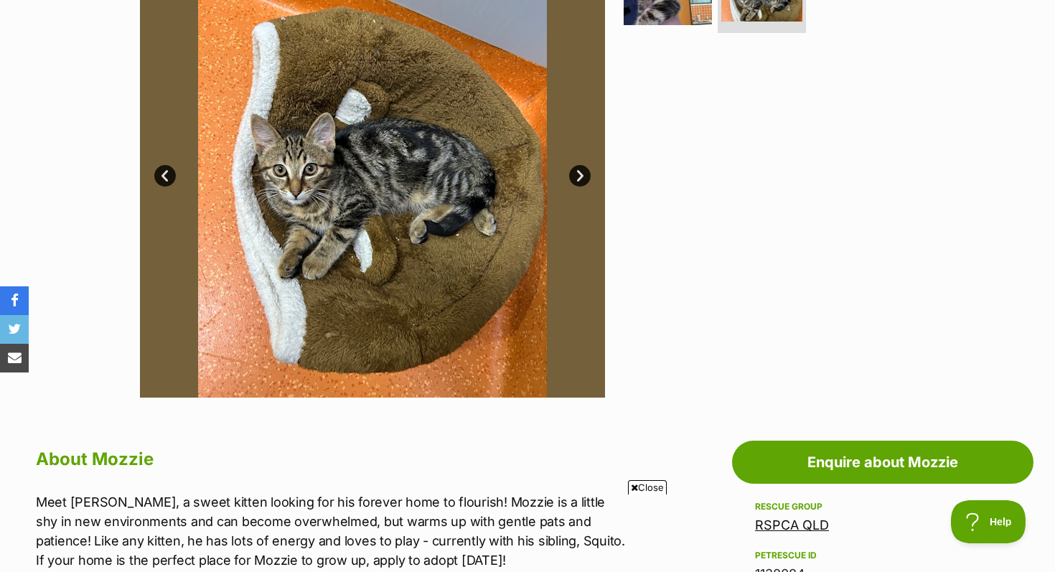
click at [585, 173] on link "Next" at bounding box center [580, 176] width 22 height 22
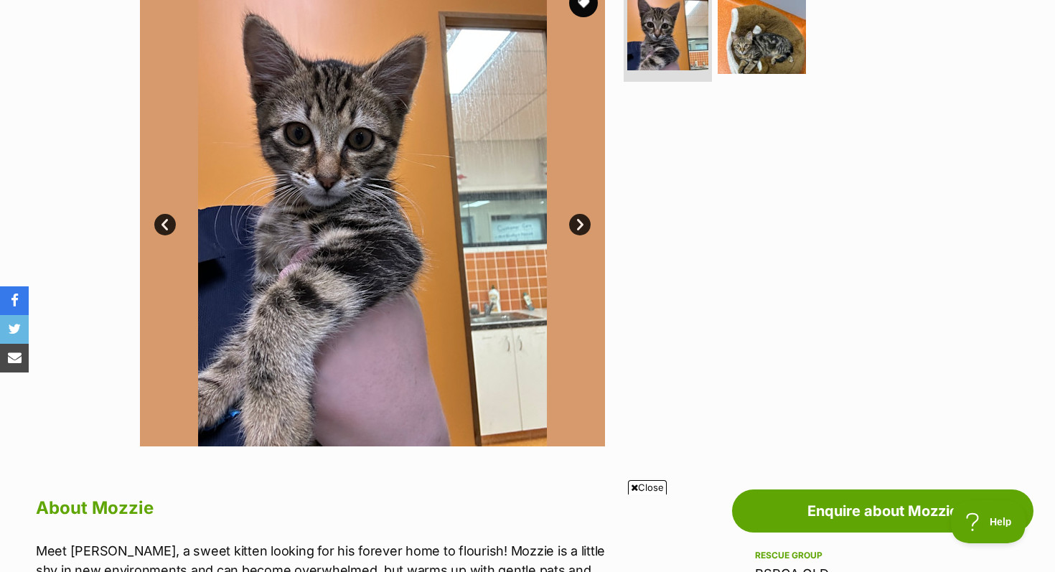
scroll to position [315, 0]
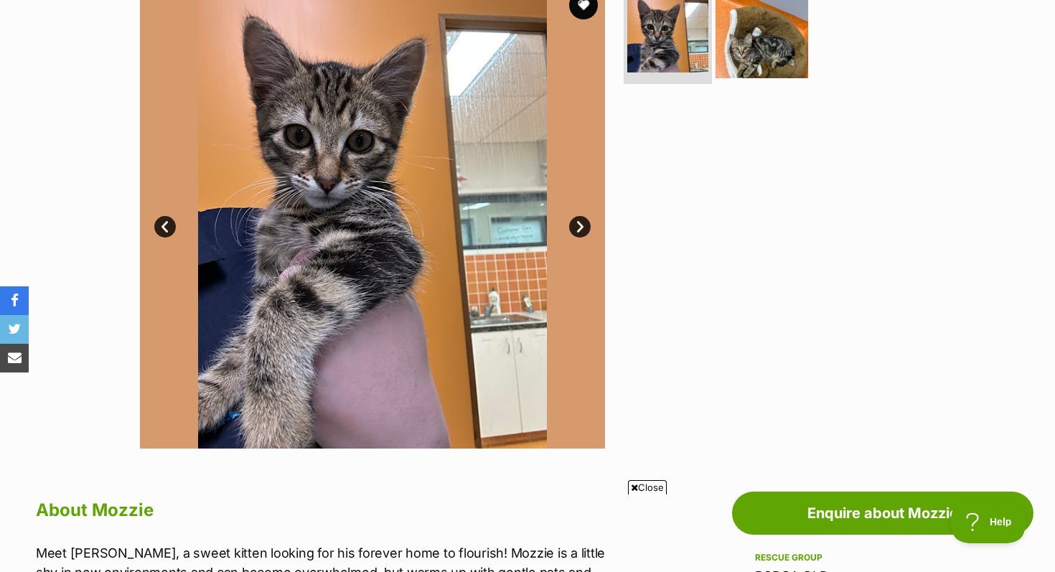
click at [764, 40] on img at bounding box center [761, 32] width 93 height 93
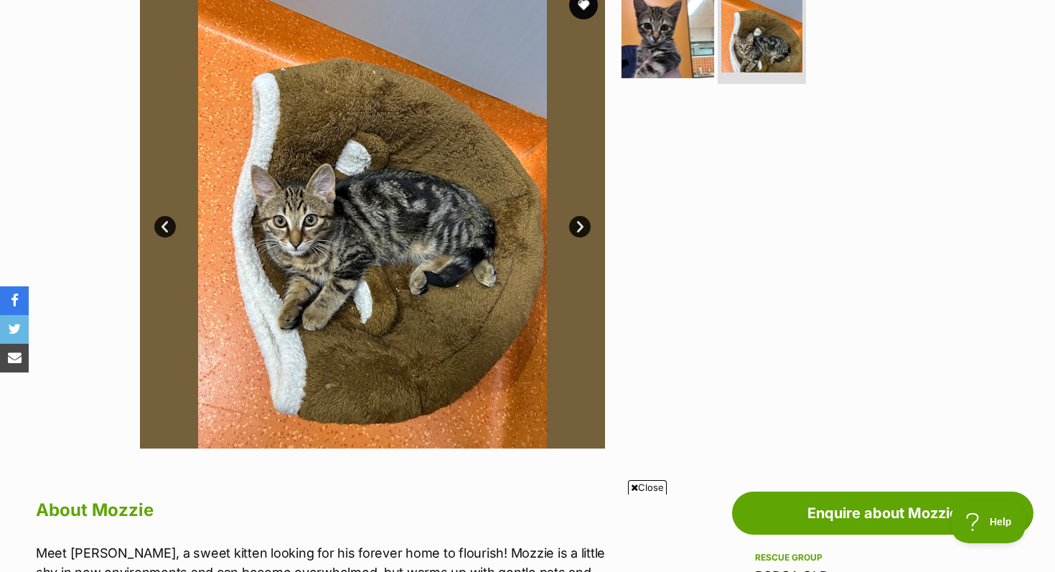
click at [689, 50] on img at bounding box center [667, 32] width 93 height 93
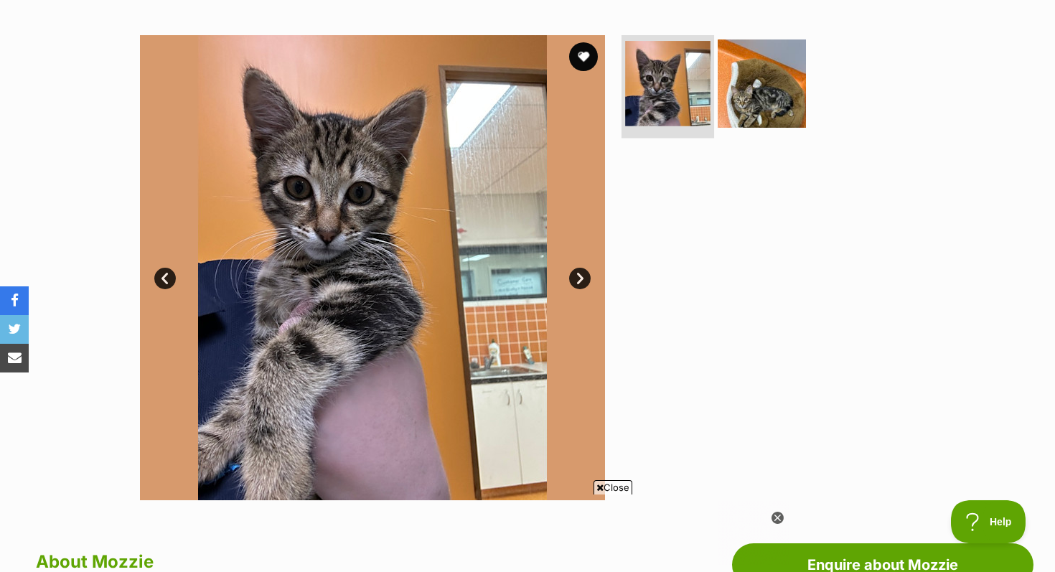
scroll to position [0, 0]
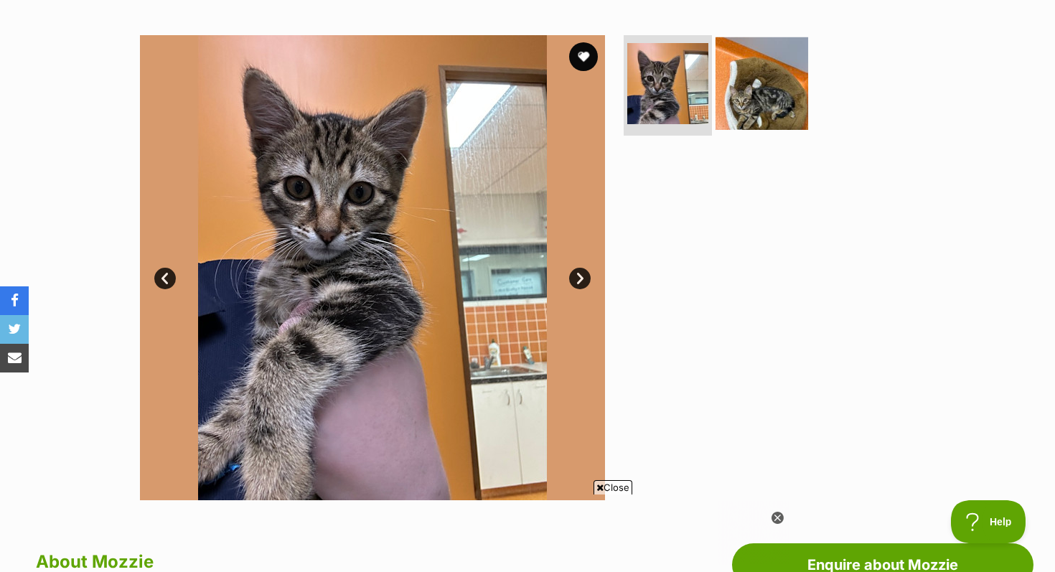
click at [753, 99] on img at bounding box center [761, 83] width 93 height 93
